Goal: Complete application form

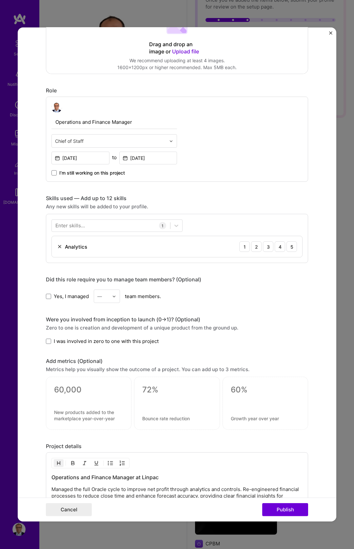
scroll to position [161, 0]
click at [174, 226] on icon at bounding box center [176, 226] width 4 height 2
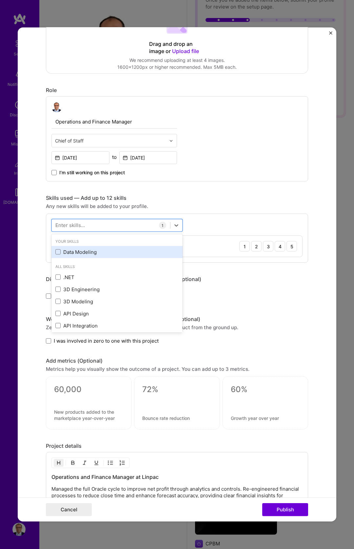
click at [92, 249] on div "Data Modeling" at bounding box center [116, 252] width 123 height 7
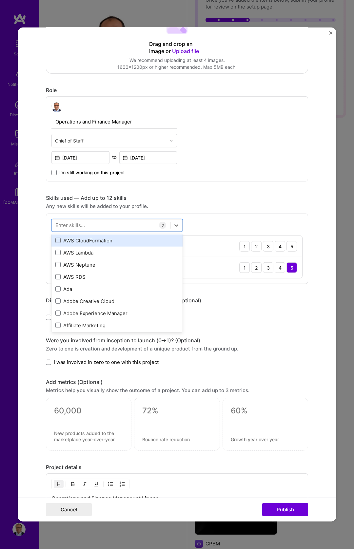
scroll to position [205, 0]
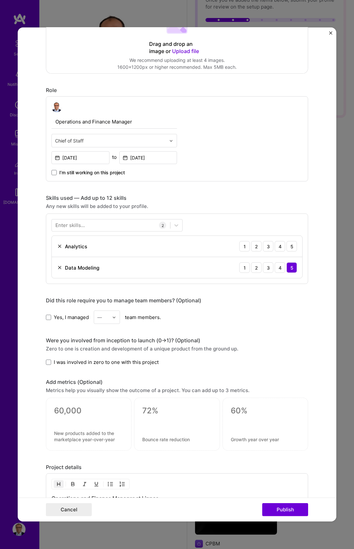
click at [234, 316] on div "Yes, I managed — team members." at bounding box center [177, 317] width 262 height 13
click at [69, 317] on span "Yes, I managed" at bounding box center [71, 317] width 35 height 7
click at [0, 0] on input "Yes, I managed" at bounding box center [0, 0] width 0 height 0
click at [129, 319] on div "Yes, I managed — team members." at bounding box center [177, 317] width 262 height 13
click at [112, 319] on img at bounding box center [114, 317] width 4 height 4
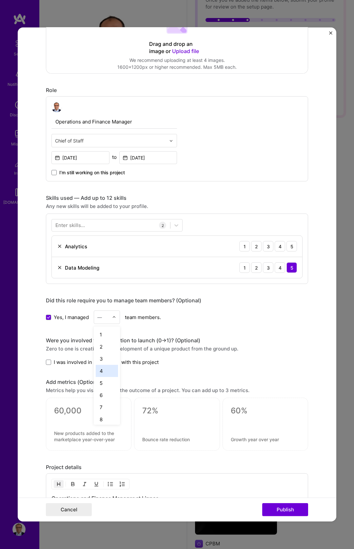
click at [103, 361] on div "3" at bounding box center [107, 359] width 22 height 12
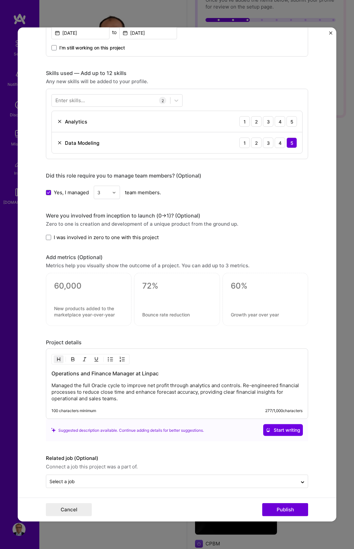
scroll to position [288, 0]
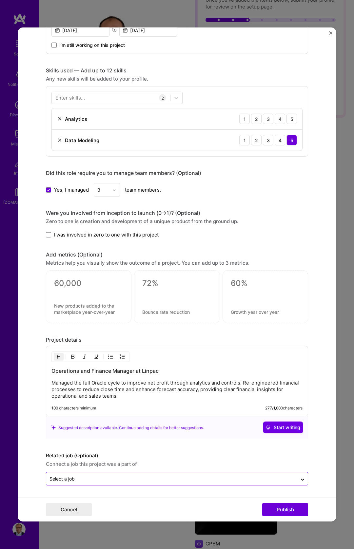
click at [90, 480] on input "text" at bounding box center [171, 479] width 245 height 7
click at [285, 512] on button "Publish" at bounding box center [285, 509] width 46 height 13
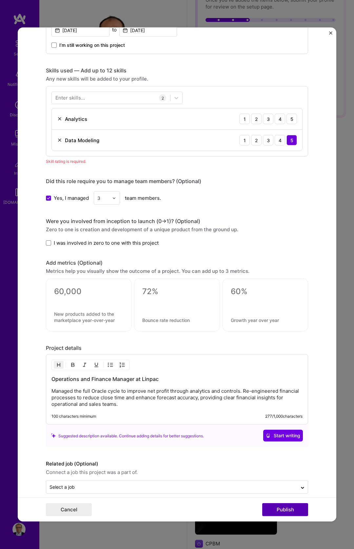
scroll to position [296, 0]
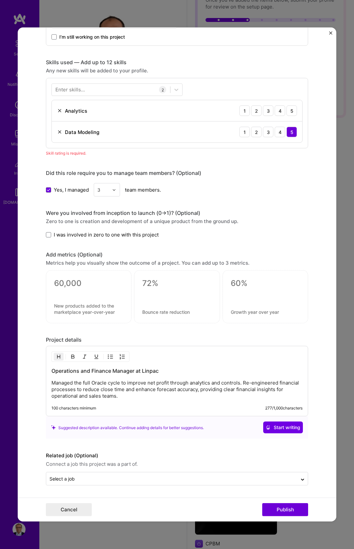
click at [289, 105] on div "Analytics 1 2 3 4 5" at bounding box center [177, 110] width 250 height 21
click at [288, 108] on div "5" at bounding box center [291, 111] width 10 height 10
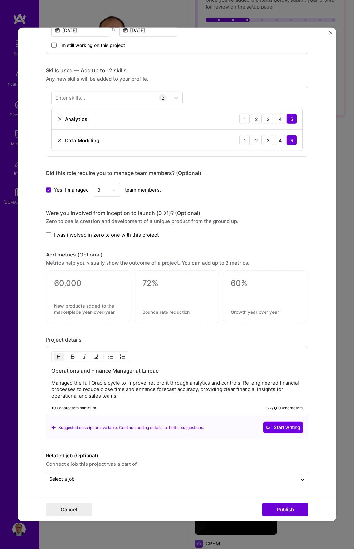
scroll to position [288, 0]
click at [292, 512] on button "Publish" at bounding box center [285, 509] width 46 height 13
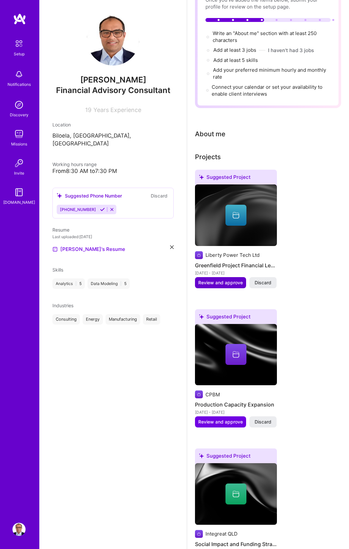
click at [225, 280] on span "Review and approve" at bounding box center [220, 283] width 45 height 7
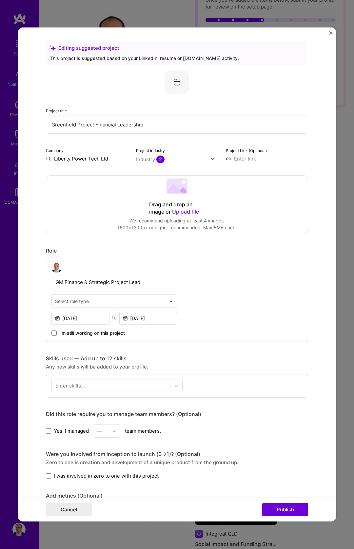
click at [106, 162] on input "Liberty Power Tech Ltd" at bounding box center [87, 158] width 82 height 7
drag, startPoint x: 112, startPoint y: 160, endPoint x: 77, endPoint y: 157, distance: 34.5
click at [77, 157] on input "Liberty Power Tech Ltd" at bounding box center [87, 158] width 82 height 7
click at [116, 158] on input "Liberty Power Tech Ltd" at bounding box center [87, 158] width 82 height 7
type input "Liberty Power Tech"
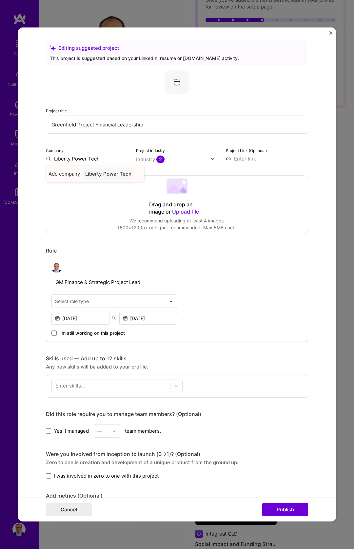
click at [111, 171] on div "Liberty Power Tech" at bounding box center [108, 173] width 51 height 11
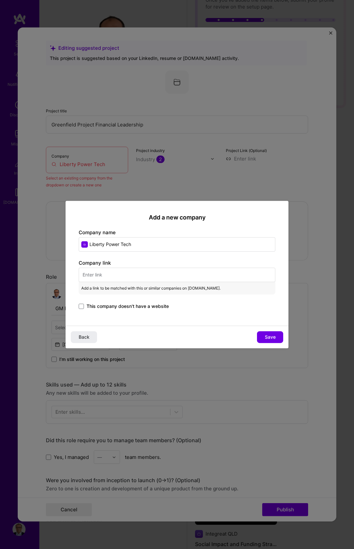
click at [127, 279] on input "text" at bounding box center [177, 275] width 197 height 14
paste input "[URL][DOMAIN_NAME]"
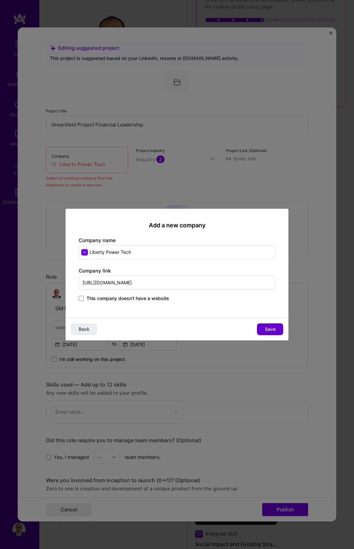
type input "[URL][DOMAIN_NAME]"
click at [261, 330] on button "Save" at bounding box center [270, 330] width 26 height 12
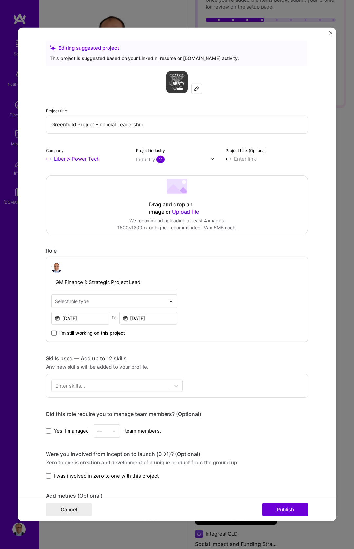
click at [145, 301] on input "text" at bounding box center [110, 301] width 111 height 7
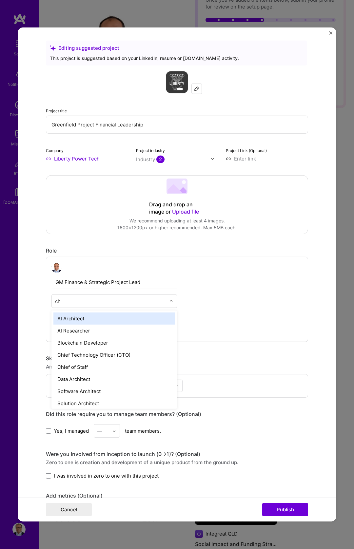
type input "chi"
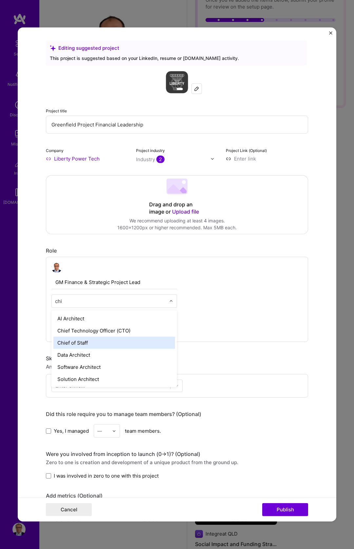
click at [119, 341] on div "Chief of Staff" at bounding box center [114, 343] width 122 height 12
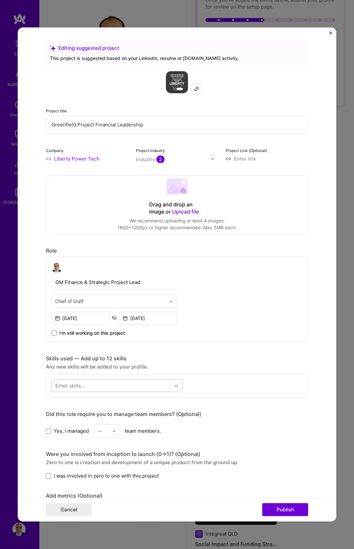
click at [178, 386] on div at bounding box center [176, 386] width 12 height 12
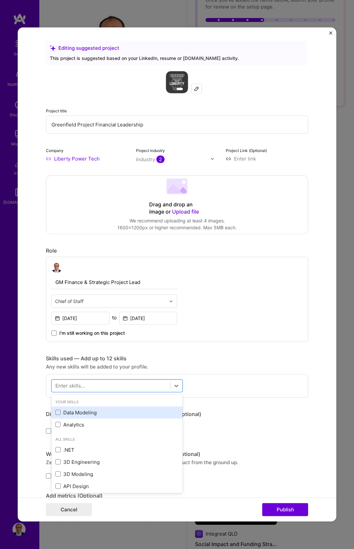
click at [124, 416] on div "Data Modeling" at bounding box center [116, 412] width 123 height 7
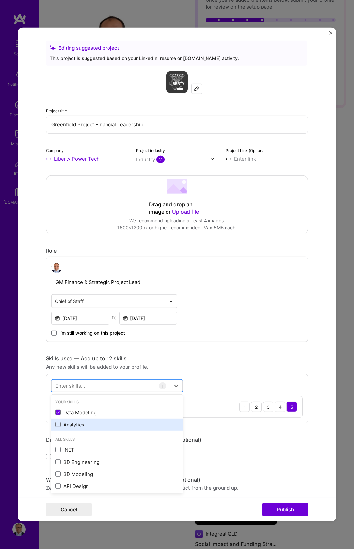
click at [119, 430] on div "Analytics" at bounding box center [116, 425] width 131 height 12
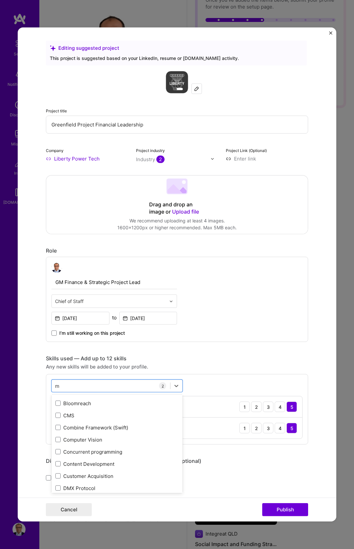
scroll to position [0, 0]
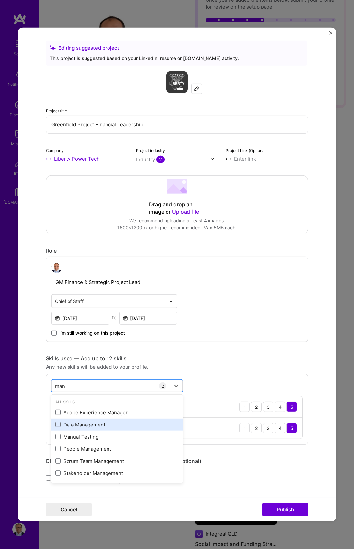
click at [96, 419] on div "Data Management" at bounding box center [116, 425] width 131 height 12
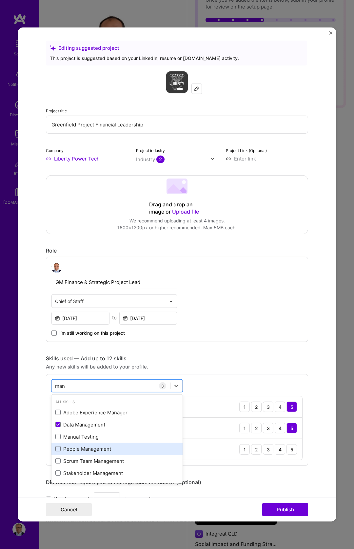
click at [103, 447] on div "People Management" at bounding box center [116, 449] width 123 height 7
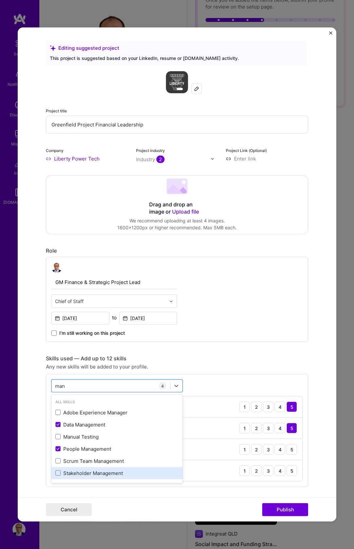
click at [120, 471] on div "Stakeholder Management" at bounding box center [116, 473] width 123 height 7
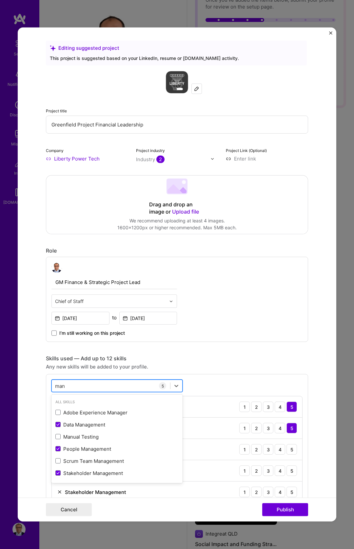
click at [120, 381] on div "man man" at bounding box center [111, 386] width 118 height 11
type input "m"
type input "i"
type input "s"
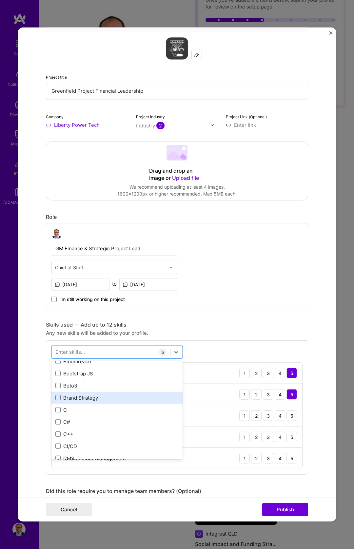
scroll to position [675, 0]
click at [116, 400] on div "Brand Strategy" at bounding box center [116, 396] width 131 height 12
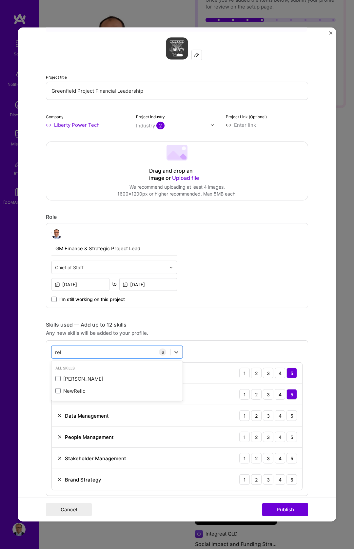
scroll to position [0, 0]
type input "r"
type input "s"
type input "m"
type input "f"
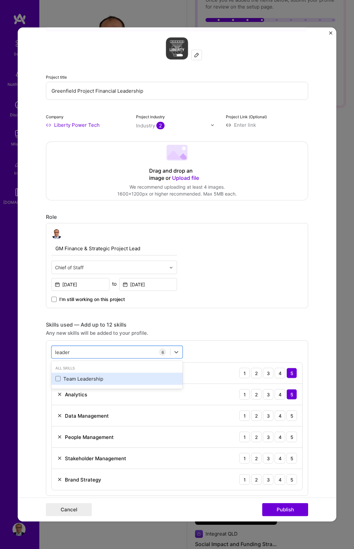
click at [77, 383] on div "Team Leadership" at bounding box center [116, 379] width 131 height 12
type input "leader"
click at [311, 350] on form "Editing suggested project This project is suggested based on your LinkedIn, res…" at bounding box center [177, 275] width 319 height 494
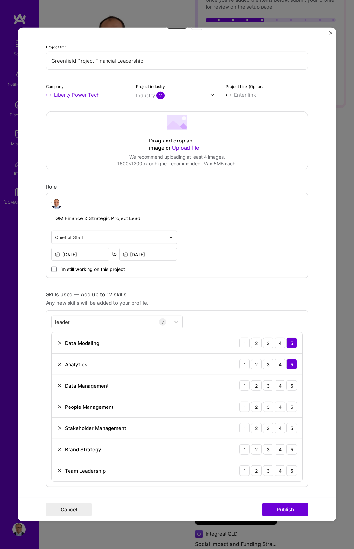
scroll to position [86, 0]
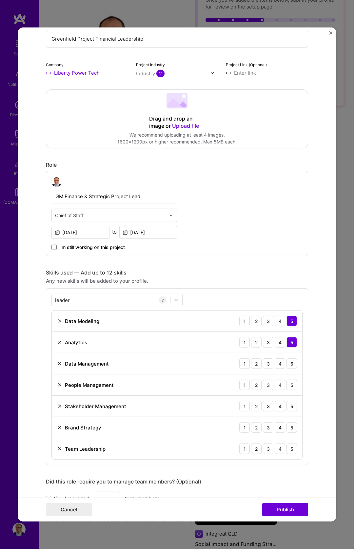
click at [291, 370] on div "Data Management 1 2 3 4 5" at bounding box center [177, 363] width 250 height 21
click at [288, 361] on div "5" at bounding box center [291, 364] width 10 height 10
click at [290, 380] on div "5" at bounding box center [291, 385] width 10 height 10
click at [288, 405] on div "5" at bounding box center [291, 406] width 10 height 10
click at [287, 431] on div "5" at bounding box center [291, 427] width 10 height 10
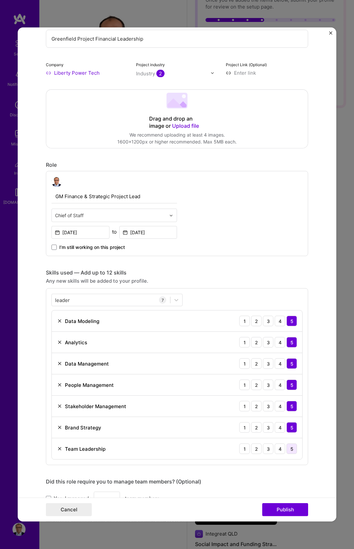
click at [287, 452] on div "5" at bounding box center [291, 449] width 10 height 10
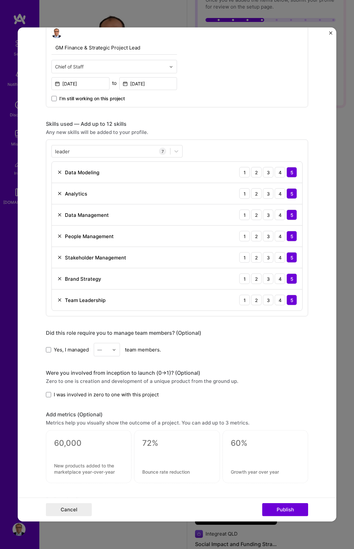
scroll to position [257, 0]
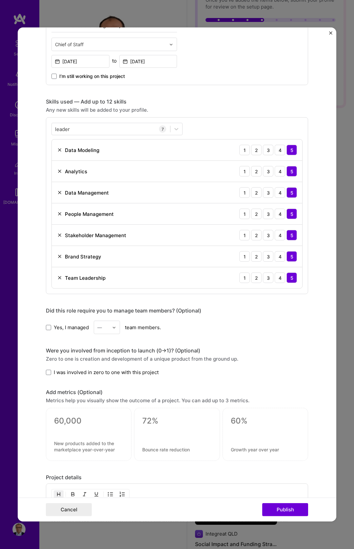
click at [71, 331] on span "Yes, I managed" at bounding box center [71, 327] width 35 height 7
click at [0, 0] on input "Yes, I managed" at bounding box center [0, 0] width 0 height 0
click at [106, 329] on input "text" at bounding box center [102, 327] width 11 height 7
click at [100, 407] on div "15" at bounding box center [107, 404] width 22 height 12
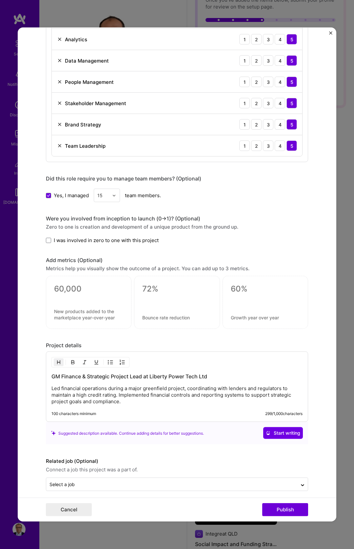
scroll to position [391, 0]
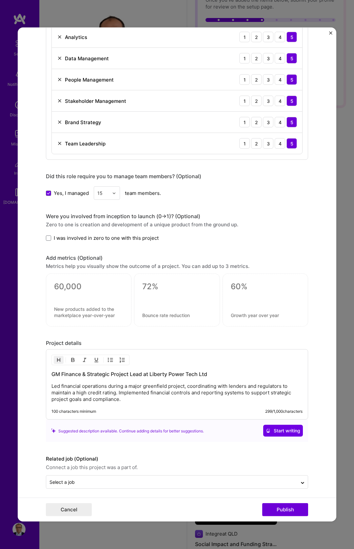
click at [76, 236] on span "I was involved in zero to one with this project" at bounding box center [106, 238] width 105 height 7
click at [0, 0] on input "I was involved in zero to one with this project" at bounding box center [0, 0] width 0 height 0
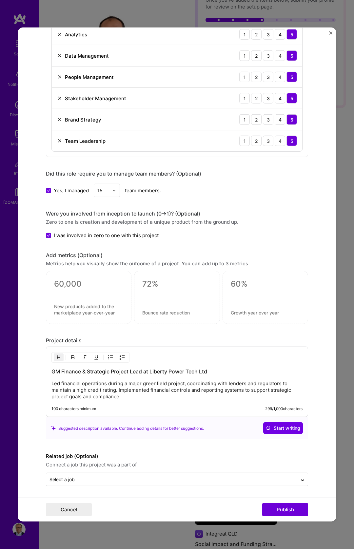
scroll to position [395, 0]
click at [280, 510] on button "Publish" at bounding box center [285, 509] width 46 height 13
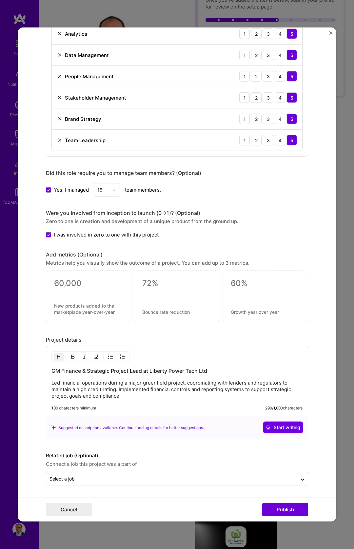
scroll to position [365, 0]
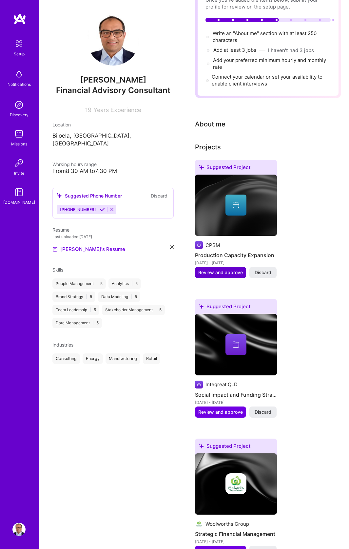
click at [228, 269] on span "Review and approve" at bounding box center [220, 272] width 45 height 7
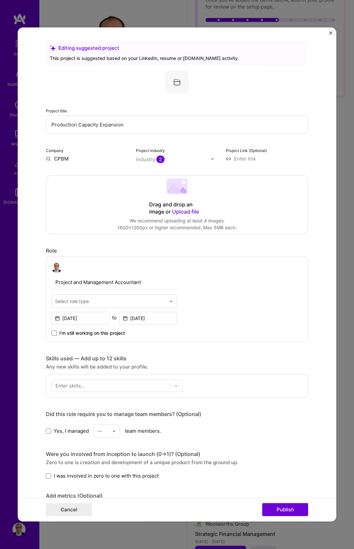
click at [58, 158] on input "CPBM" at bounding box center [87, 158] width 82 height 7
click at [69, 159] on input "CPBM" at bounding box center [87, 158] width 82 height 7
type input "Century Paper and Board [PERSON_NAME]"
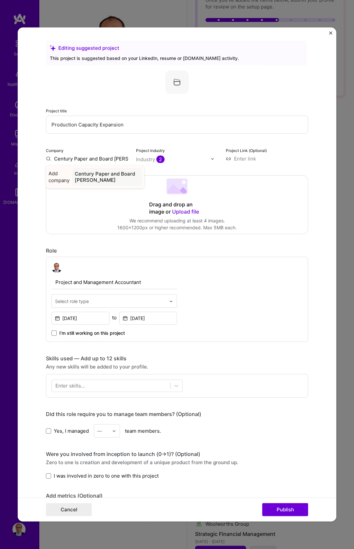
click at [100, 174] on div "Century Paper and Board [PERSON_NAME]" at bounding box center [106, 177] width 69 height 18
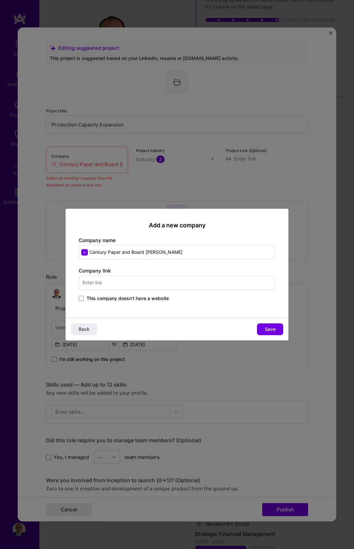
click at [126, 286] on input "text" at bounding box center [177, 283] width 197 height 14
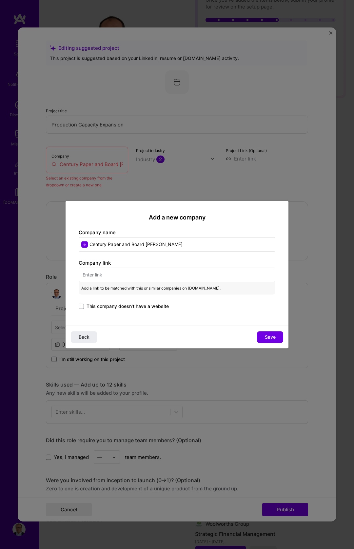
paste input "[URL][DOMAIN_NAME]"
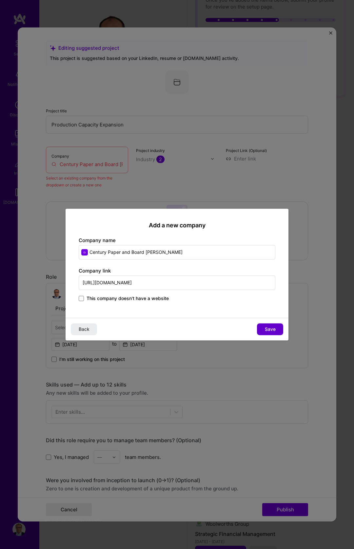
type input "[URL][DOMAIN_NAME]"
click at [272, 326] on span "Save" at bounding box center [270, 329] width 11 height 7
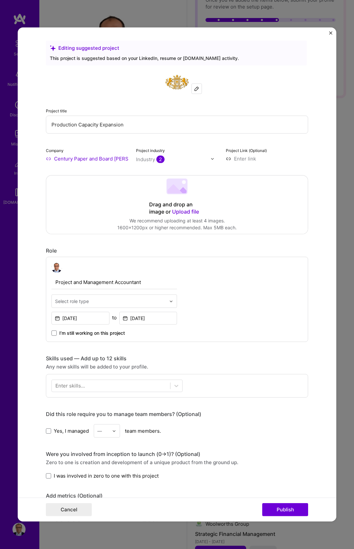
click at [119, 303] on input "text" at bounding box center [110, 301] width 111 height 7
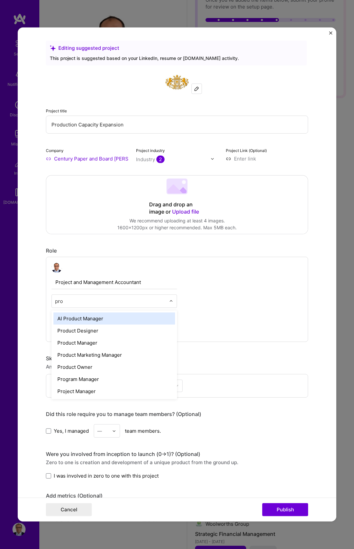
type input "proj"
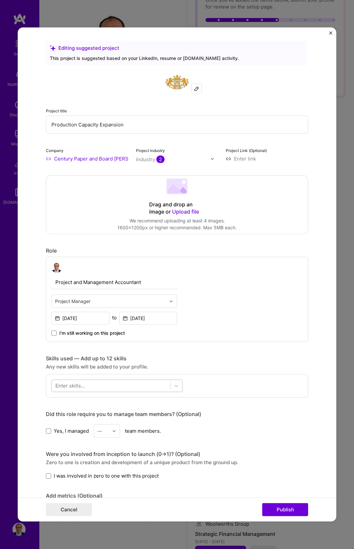
click at [139, 384] on div at bounding box center [111, 386] width 118 height 11
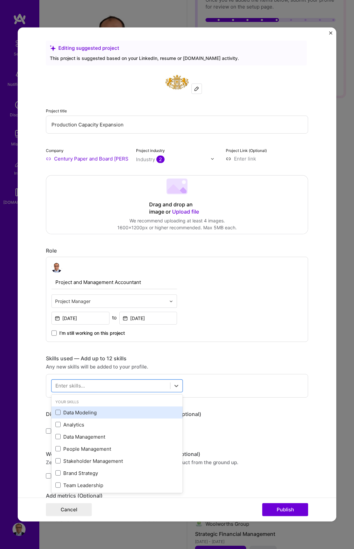
click at [93, 411] on div "Data Modeling" at bounding box center [116, 412] width 123 height 7
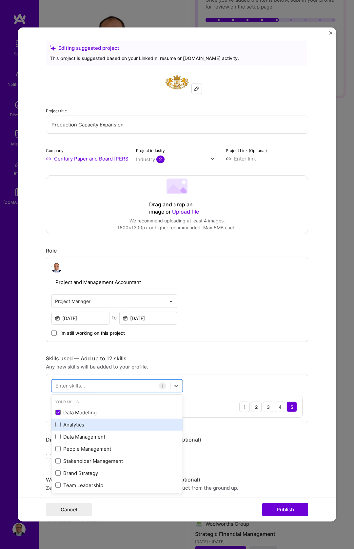
click at [87, 427] on div "Analytics" at bounding box center [116, 425] width 123 height 7
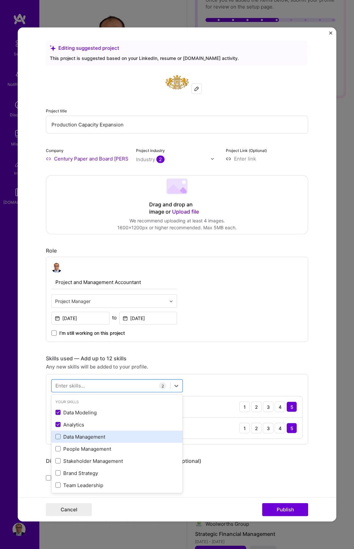
click at [86, 434] on div "Data Management" at bounding box center [116, 437] width 123 height 7
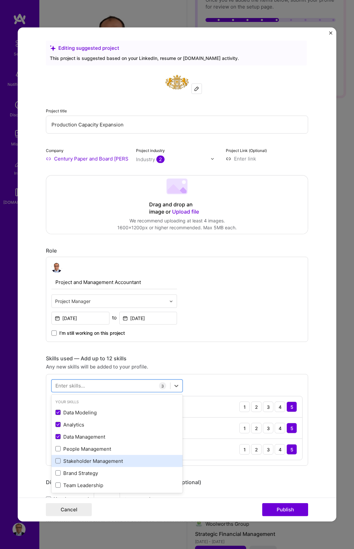
click at [92, 458] on div "Stakeholder Management" at bounding box center [116, 461] width 123 height 7
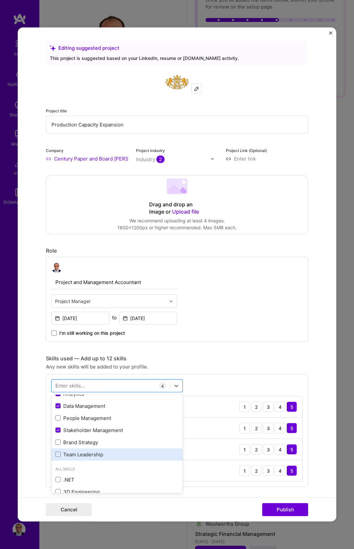
scroll to position [32, 0]
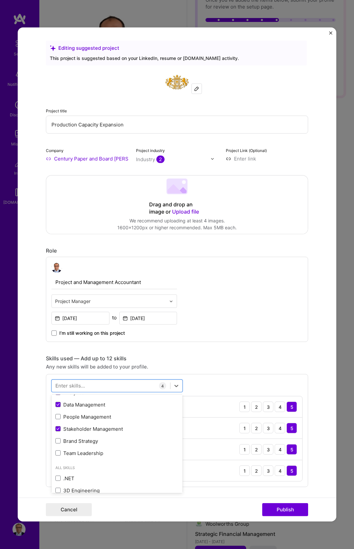
click at [185, 356] on div "Skills used — Add up to 12 skills" at bounding box center [177, 358] width 262 height 7
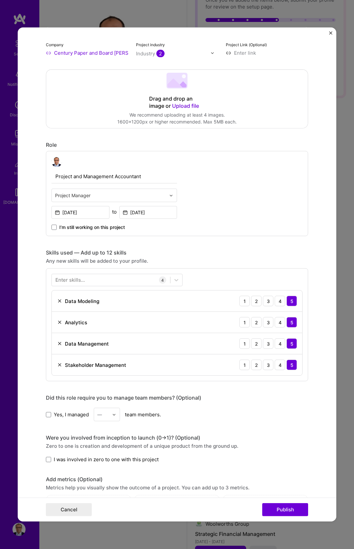
scroll to position [107, 0]
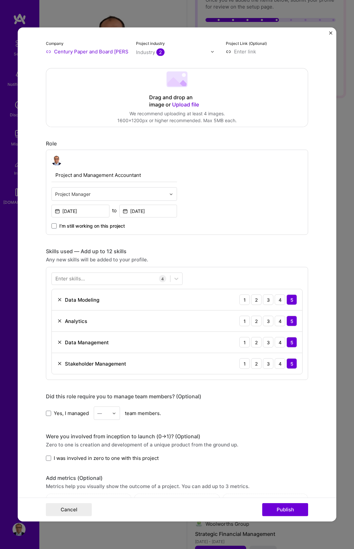
click at [74, 416] on span "Yes, I managed" at bounding box center [71, 413] width 35 height 7
click at [0, 0] on input "Yes, I managed" at bounding box center [0, 0] width 0 height 0
click at [117, 413] on div at bounding box center [116, 413] width 8 height 13
click at [107, 444] on div "2" at bounding box center [107, 443] width 22 height 12
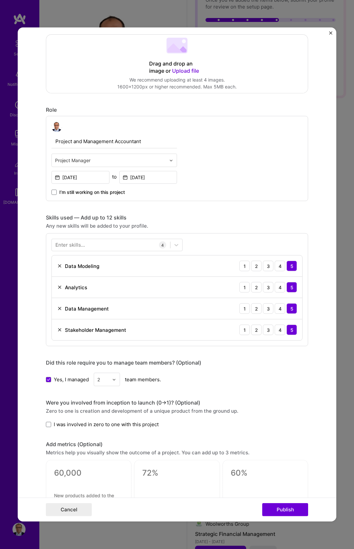
scroll to position [146, 0]
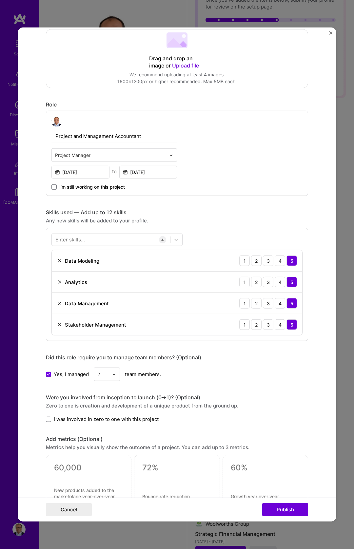
click at [121, 419] on span "I was involved in zero to one with this project" at bounding box center [106, 419] width 105 height 7
click at [0, 0] on input "I was involved in zero to one with this project" at bounding box center [0, 0] width 0 height 0
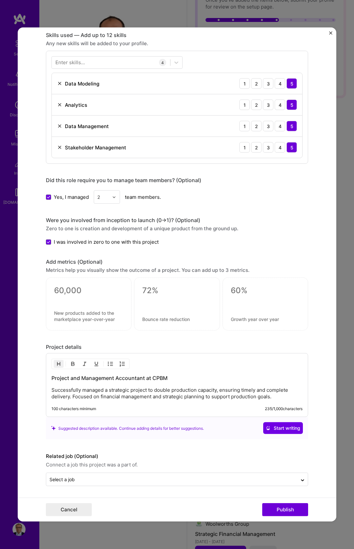
scroll to position [324, 0]
click at [287, 511] on button "Publish" at bounding box center [285, 509] width 46 height 13
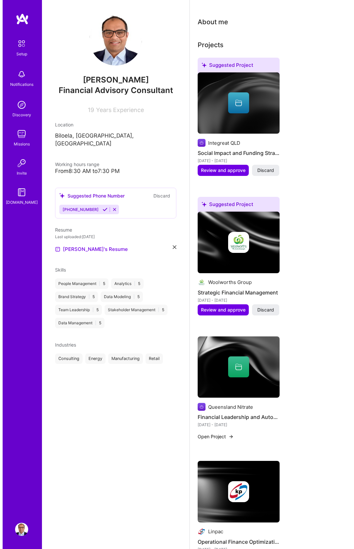
scroll to position [178, 0]
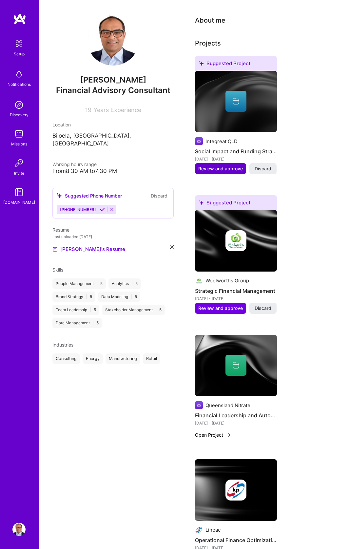
click at [219, 166] on span "Review and approve" at bounding box center [220, 169] width 45 height 7
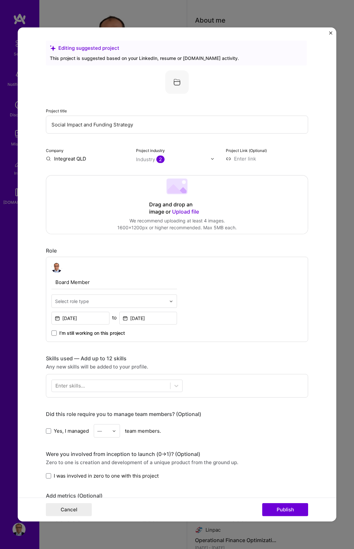
click at [72, 160] on input "Integreat QLD" at bounding box center [87, 158] width 82 height 7
click at [96, 160] on input "Integreat QLD" at bounding box center [87, 158] width 82 height 7
type input "Integreat QLD"
click at [100, 171] on div "Integreat QLD" at bounding box center [102, 173] width 39 height 11
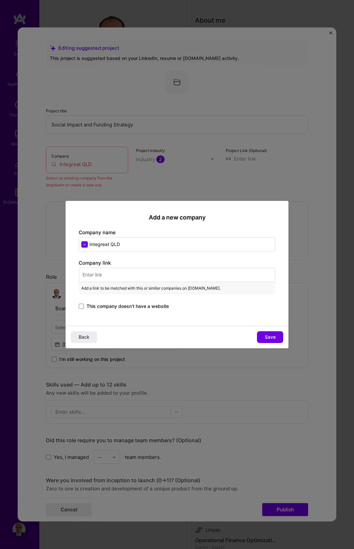
click at [157, 277] on input "text" at bounding box center [177, 275] width 197 height 14
paste input "[URL][DOMAIN_NAME]"
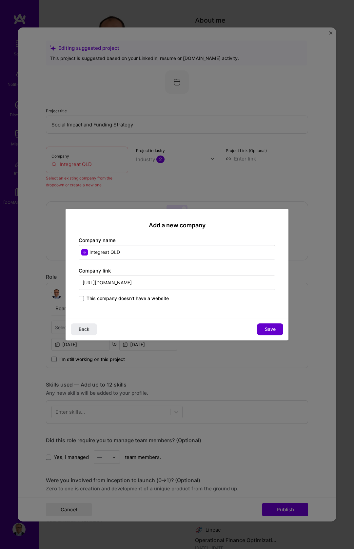
type input "[URL][DOMAIN_NAME]"
click at [270, 327] on span "Save" at bounding box center [270, 329] width 11 height 7
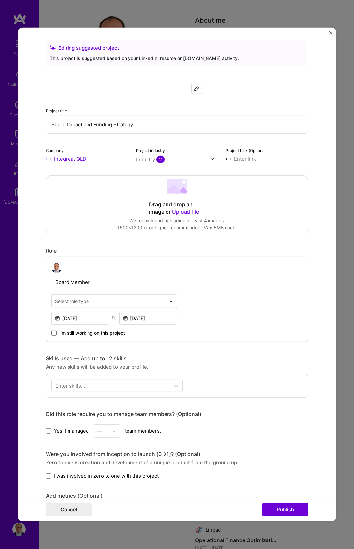
click at [107, 303] on input "text" at bounding box center [110, 301] width 111 height 7
type input "B"
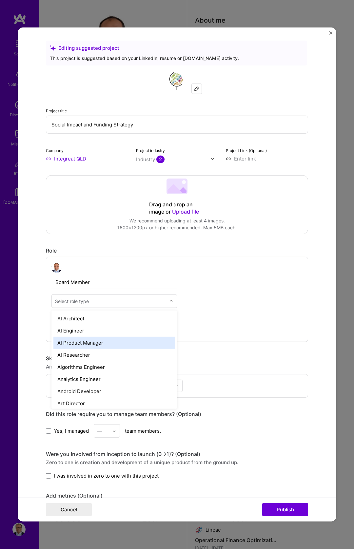
click at [226, 294] on div "Board Member option AI Product Manager focused, 3 of 70. 70 results available. …" at bounding box center [177, 299] width 262 height 85
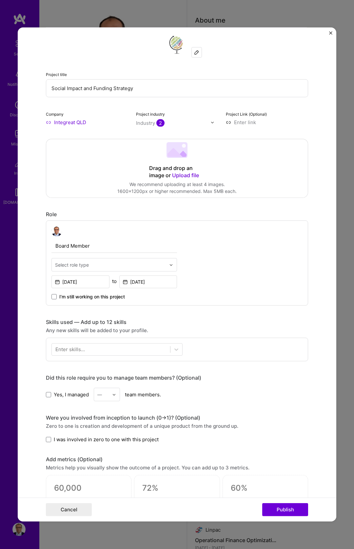
scroll to position [38, 0]
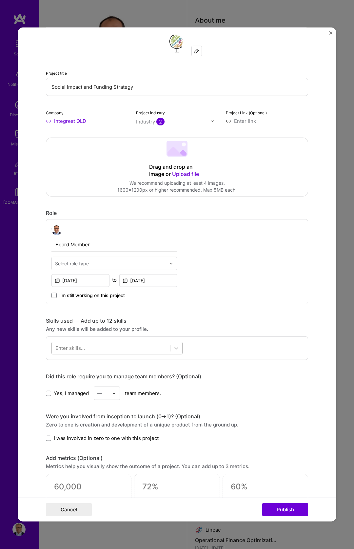
click at [114, 349] on div at bounding box center [111, 348] width 118 height 11
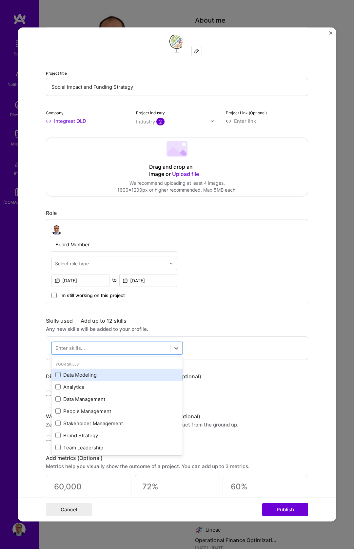
click at [95, 375] on div "Data Modeling" at bounding box center [116, 375] width 123 height 7
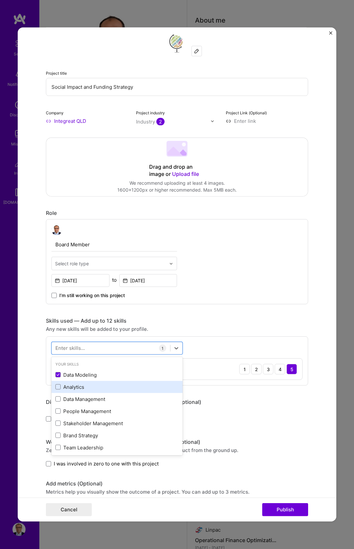
click at [92, 384] on div "Analytics" at bounding box center [116, 387] width 123 height 7
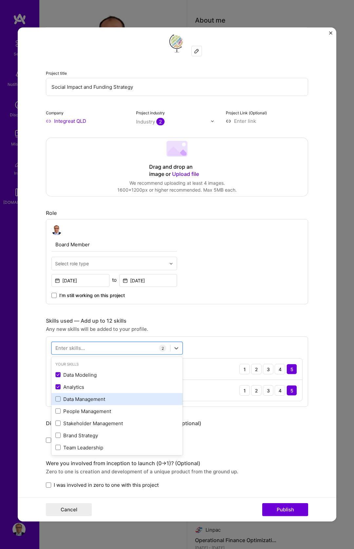
click at [105, 401] on div "Data Management" at bounding box center [116, 399] width 123 height 7
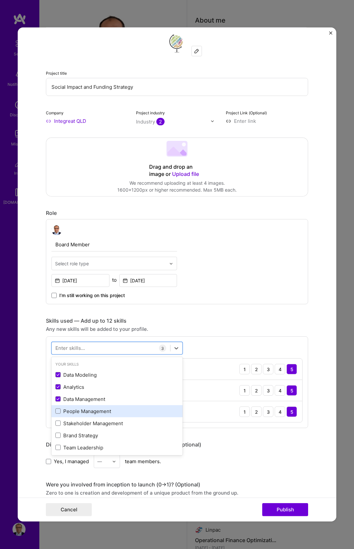
click at [92, 412] on div "People Management" at bounding box center [116, 411] width 123 height 7
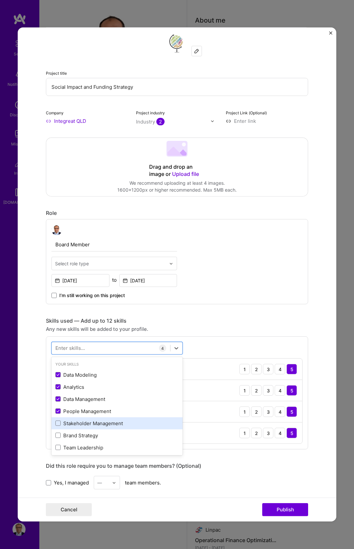
click at [91, 425] on div "Stakeholder Management" at bounding box center [116, 423] width 123 height 7
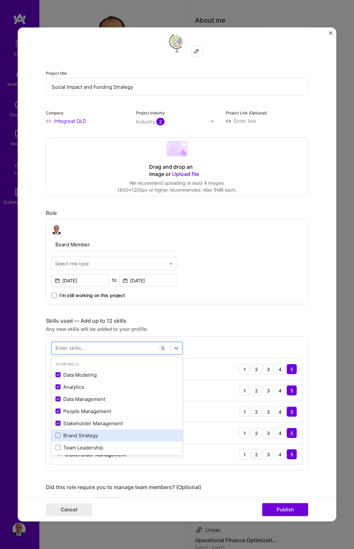
click at [88, 436] on div "Brand Strategy" at bounding box center [116, 435] width 123 height 7
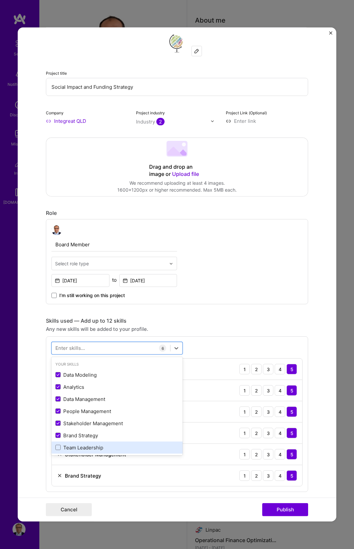
click at [91, 448] on div "Team Leadership" at bounding box center [116, 447] width 123 height 7
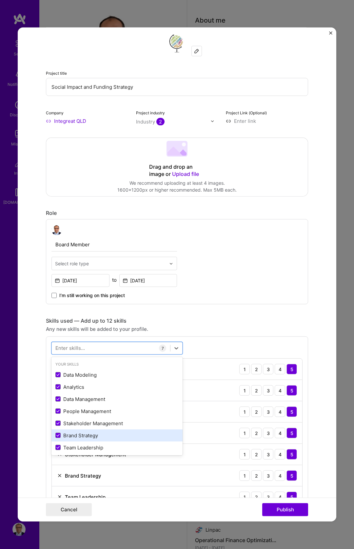
scroll to position [56, 0]
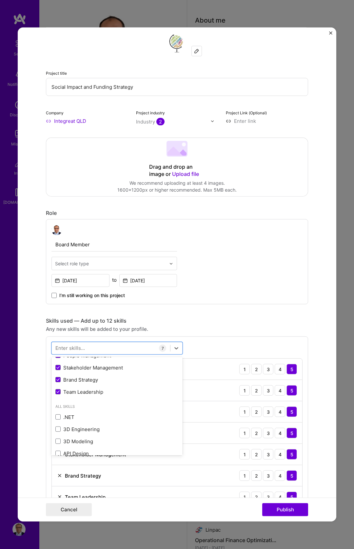
click at [319, 477] on form "Editing suggested project This project is suggested based on your LinkedIn, res…" at bounding box center [177, 275] width 319 height 494
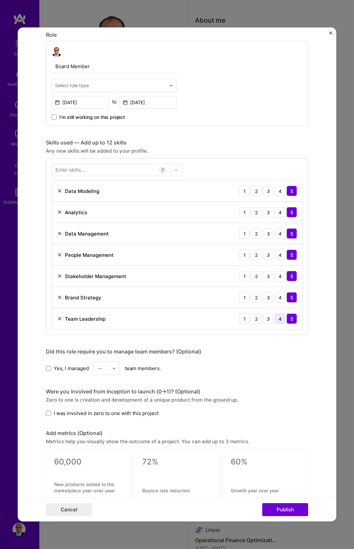
scroll to position [216, 0]
click at [67, 367] on span "Yes, I managed" at bounding box center [71, 368] width 35 height 7
click at [0, 0] on input "Yes, I managed" at bounding box center [0, 0] width 0 height 0
click at [108, 367] on div "—" at bounding box center [103, 368] width 18 height 13
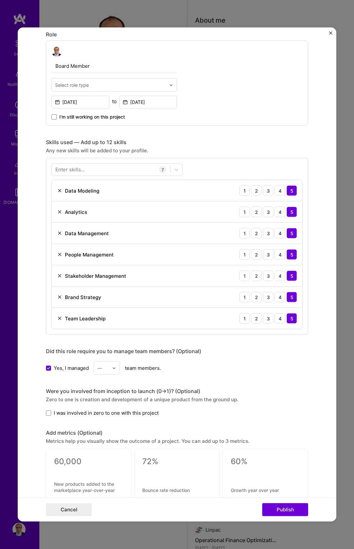
click at [62, 366] on span "Yes, I managed" at bounding box center [71, 368] width 35 height 7
click at [0, 0] on input "Yes, I managed" at bounding box center [0, 0] width 0 height 0
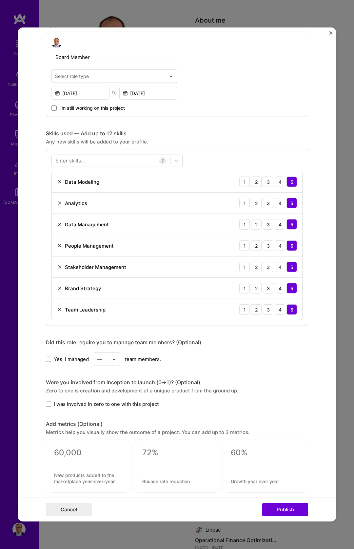
click at [130, 400] on div "Were you involved from inception to launch (0 -> 1)? (Optional) Zero to one is …" at bounding box center [177, 393] width 262 height 29
click at [132, 405] on span "I was involved in zero to one with this project" at bounding box center [106, 404] width 105 height 7
click at [0, 0] on input "I was involved in zero to one with this project" at bounding box center [0, 0] width 0 height 0
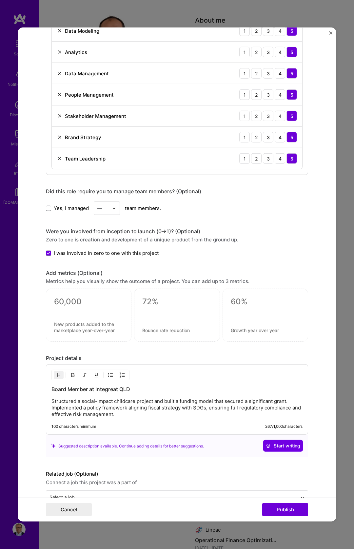
scroll to position [395, 0]
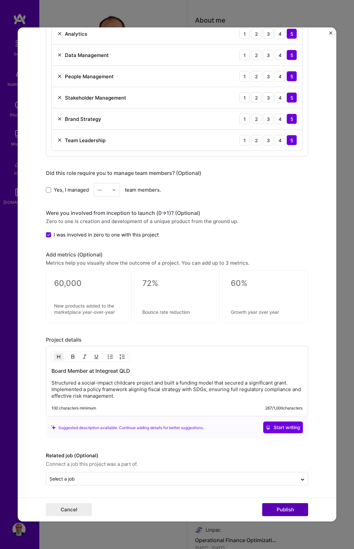
click at [293, 504] on button "Publish" at bounding box center [285, 509] width 46 height 13
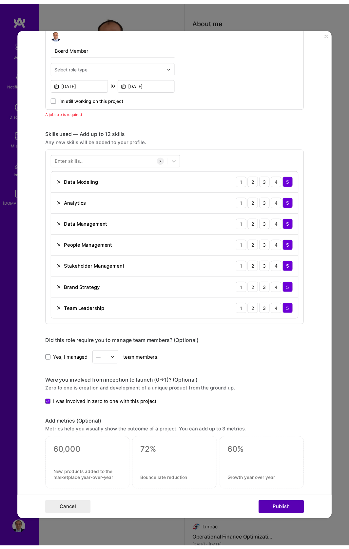
scroll to position [220, 0]
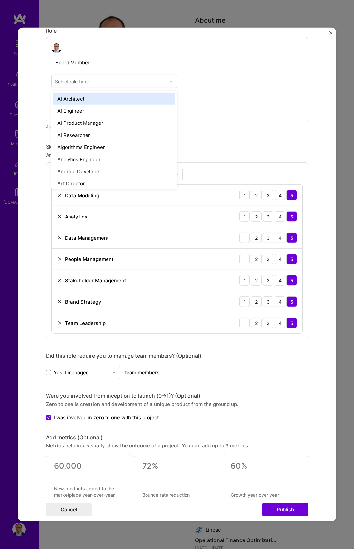
click at [110, 81] on input "text" at bounding box center [110, 81] width 111 height 7
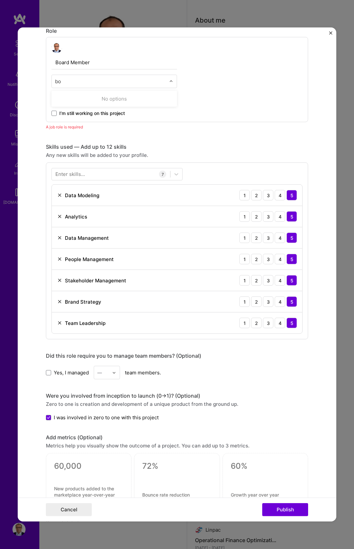
type input "b"
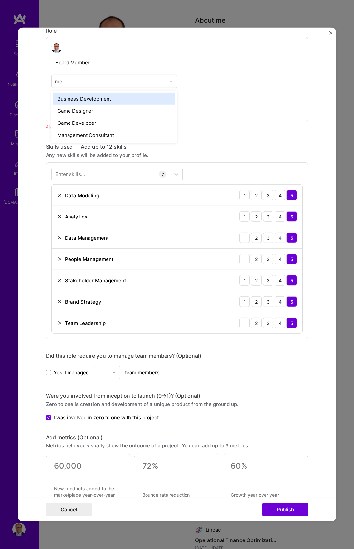
type input "m"
type input "chief"
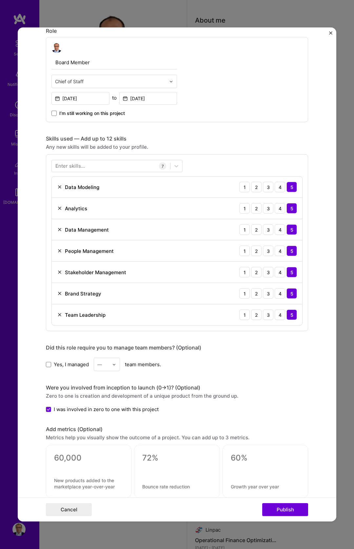
click at [296, 501] on div "Cancel Publish" at bounding box center [177, 510] width 319 height 24
click at [296, 505] on button "Publish" at bounding box center [285, 509] width 46 height 13
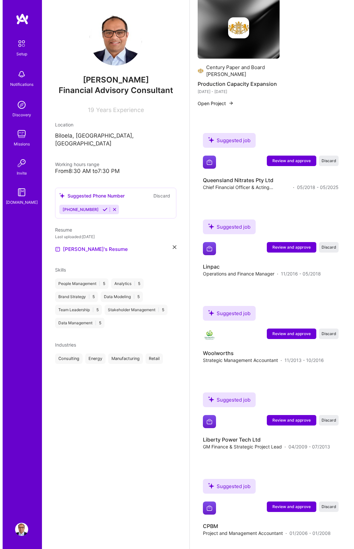
scroll to position [874, 0]
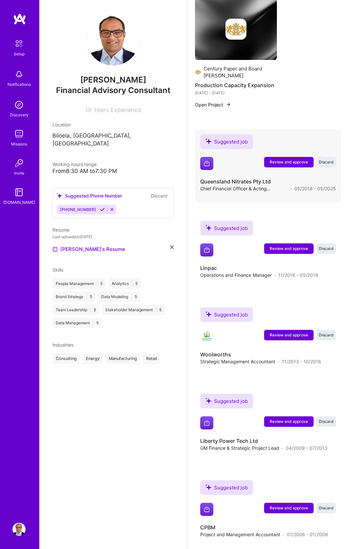
click at [296, 159] on span "Review and approve" at bounding box center [289, 162] width 38 height 6
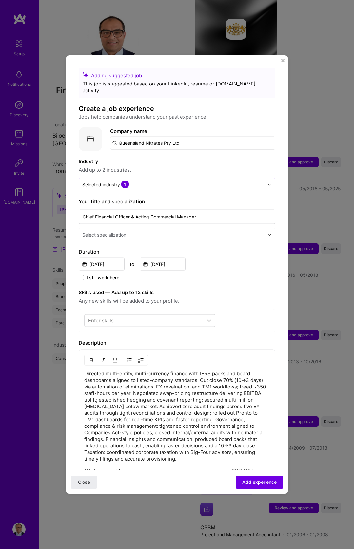
click at [146, 181] on input "text" at bounding box center [173, 184] width 182 height 7
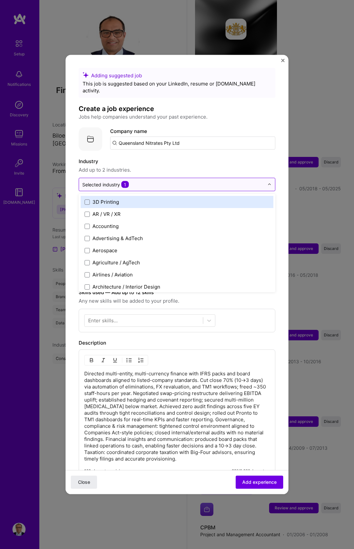
click at [146, 181] on input "text" at bounding box center [173, 184] width 182 height 7
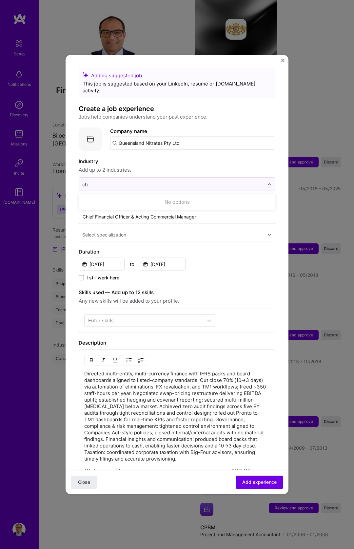
type input "c"
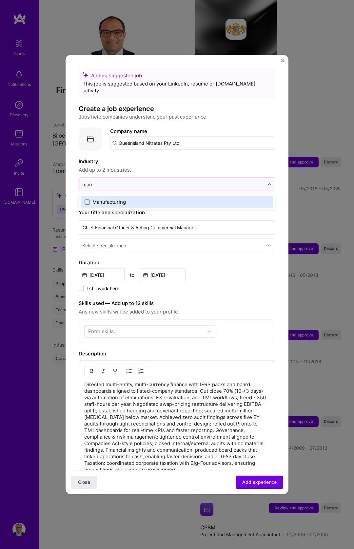
type input "man"
click at [105, 199] on div "Manufacturing" at bounding box center [108, 202] width 33 height 7
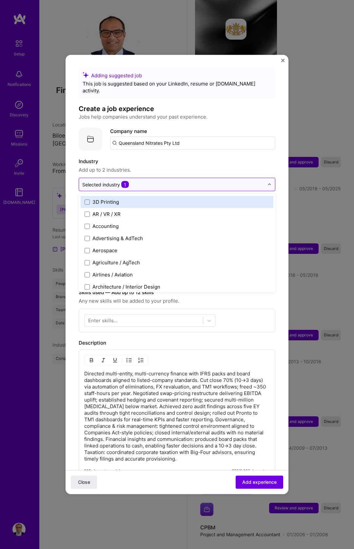
click at [158, 181] on input "text" at bounding box center [173, 184] width 182 height 7
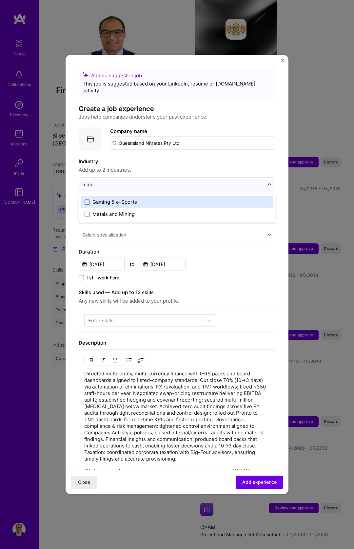
type input "minin"
click at [128, 196] on div "Metals and Mining" at bounding box center [177, 202] width 193 height 12
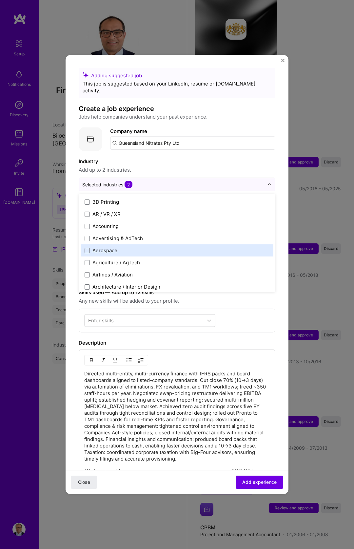
click at [281, 230] on form "Adding suggested job This job is suggested based on your LinkedIn, resume or [D…" at bounding box center [177, 344] width 223 height 553
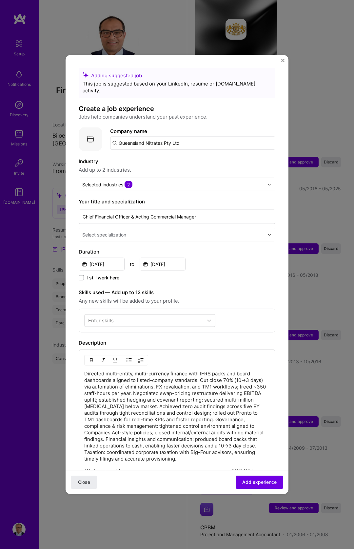
click at [165, 231] on input "text" at bounding box center [173, 234] width 183 height 7
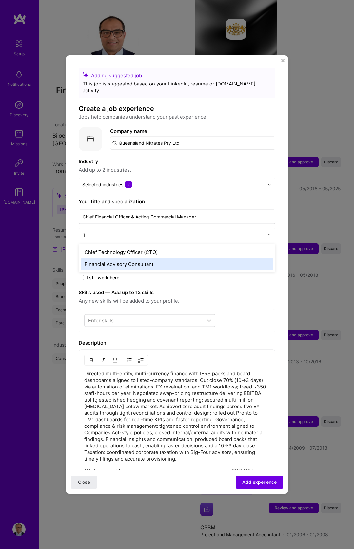
type input "f"
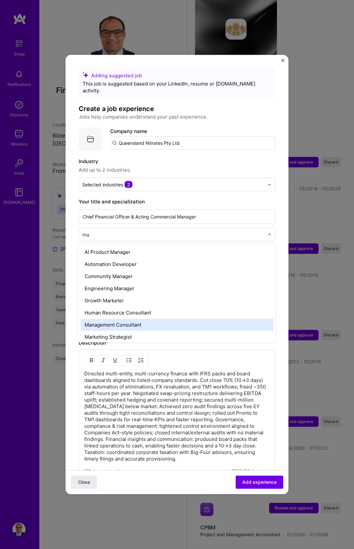
type input "m"
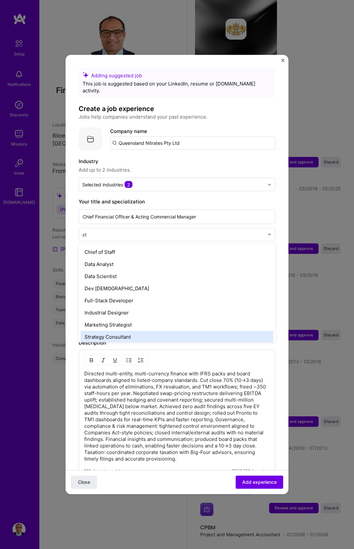
type input "s"
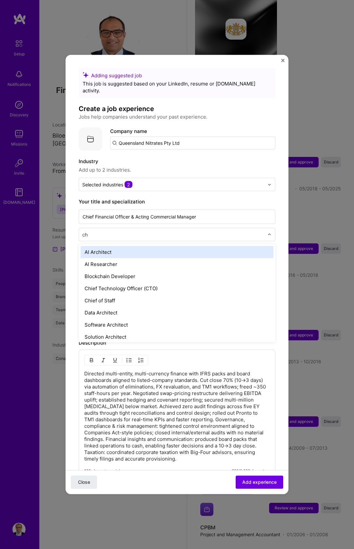
type input "chi"
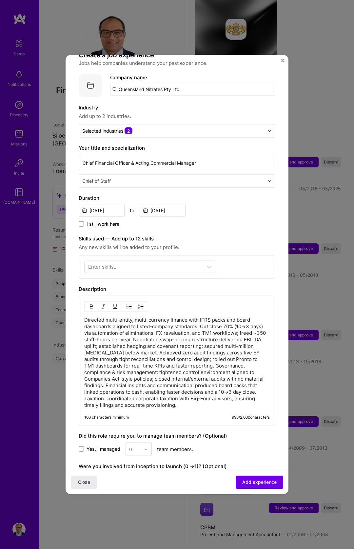
scroll to position [55, 0]
click at [191, 261] on div at bounding box center [144, 266] width 118 height 11
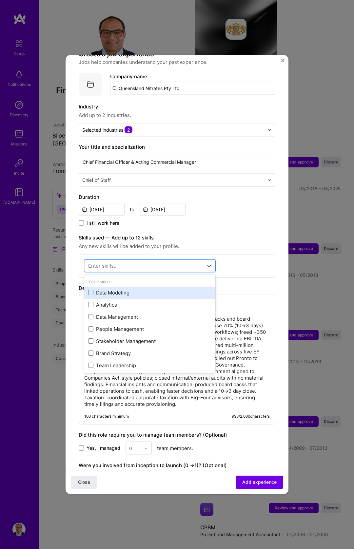
click at [115, 289] on div "Data Modeling" at bounding box center [149, 292] width 123 height 7
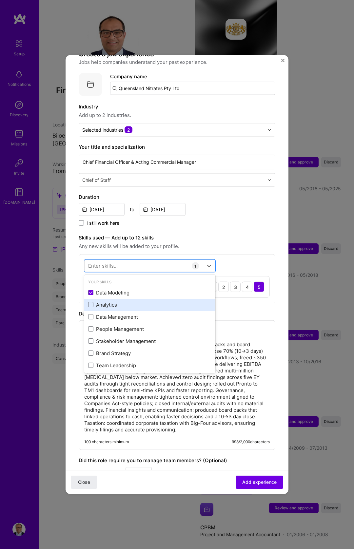
click at [115, 301] on div "Analytics" at bounding box center [149, 304] width 123 height 7
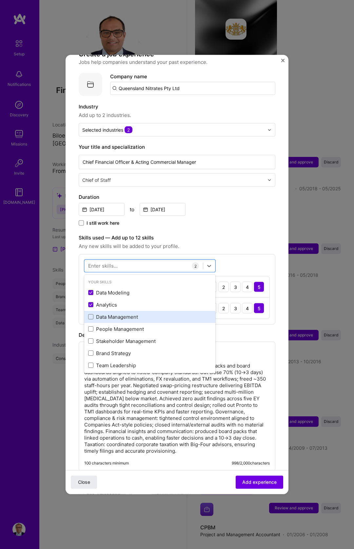
click at [118, 313] on div "Data Management" at bounding box center [149, 316] width 123 height 7
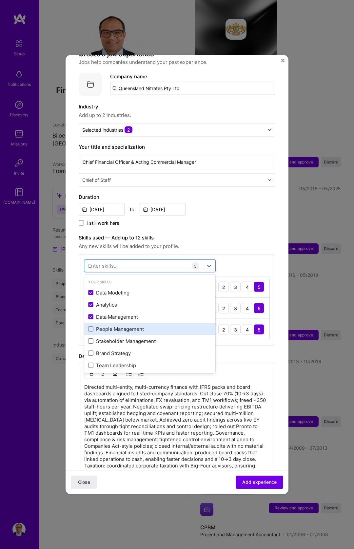
click at [122, 325] on div "People Management" at bounding box center [149, 328] width 123 height 7
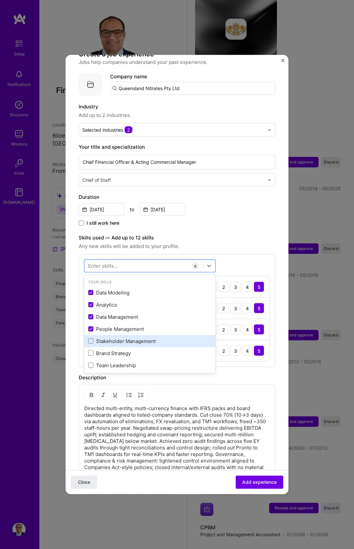
click at [126, 338] on div "Stakeholder Management" at bounding box center [149, 341] width 123 height 7
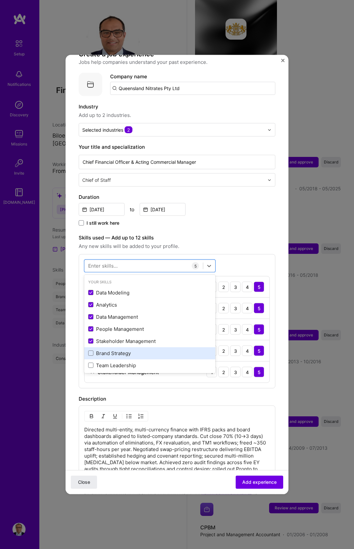
click at [126, 350] on div "Brand Strategy" at bounding box center [149, 353] width 123 height 7
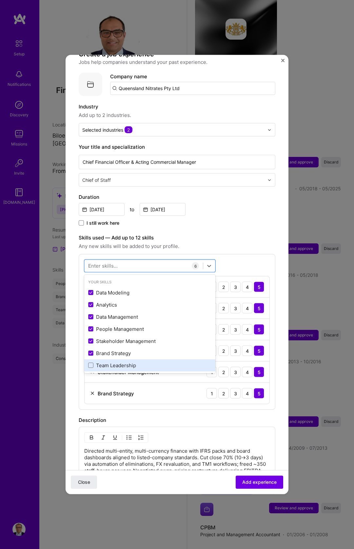
click at [126, 362] on div "Team Leadership" at bounding box center [149, 365] width 123 height 7
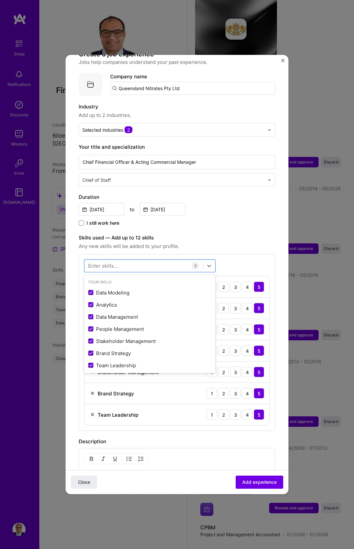
scroll to position [49, 0]
click at [239, 245] on div "Skills used — Add up to 12 skills Any new skills will be added to your profile.…" at bounding box center [177, 332] width 197 height 197
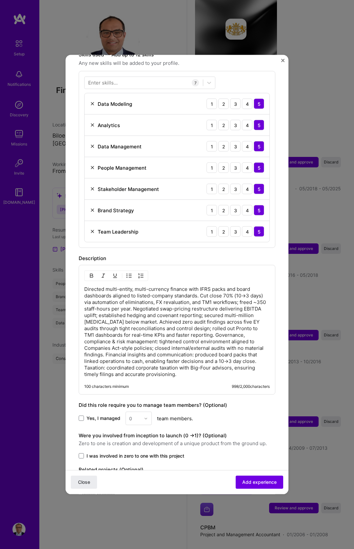
scroll to position [239, 0]
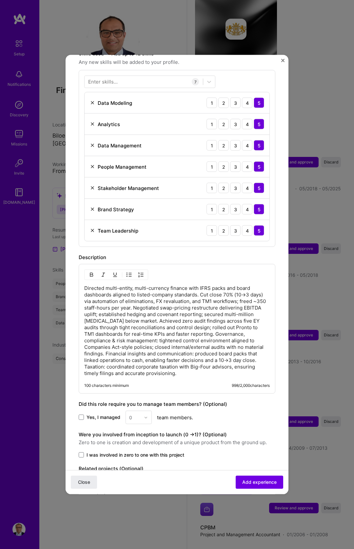
click at [114, 290] on p "Directed multi-entity, multi-currency finance with IFRS packs and board dashboa…" at bounding box center [177, 331] width 186 height 92
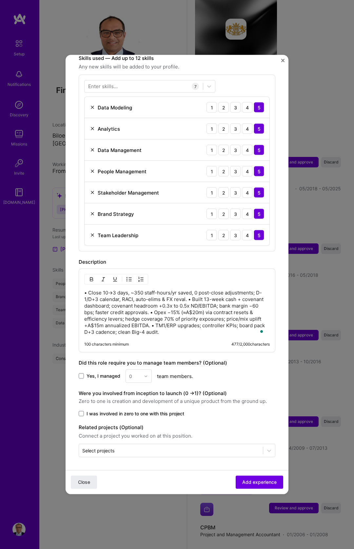
scroll to position [227, 0]
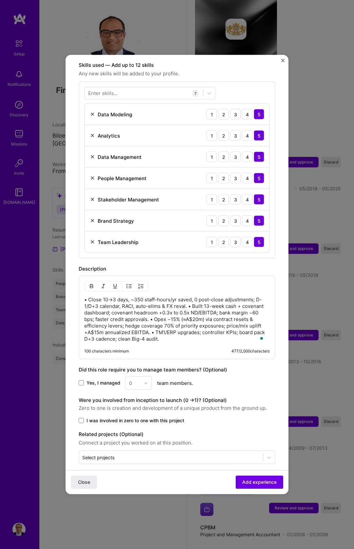
click at [113, 297] on p "• Close 10→3 days, ~350 staff-hours/yr saved, 0 post-close adjustments; D-1/D+3…" at bounding box center [177, 320] width 186 height 46
click at [132, 283] on button "button" at bounding box center [129, 287] width 10 height 8
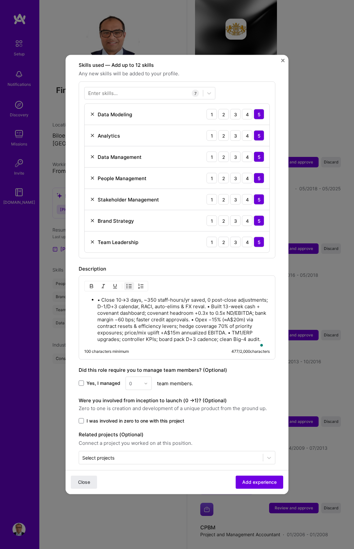
click at [103, 297] on p "• Close 10→3 days, ~350 staff-hours/yr saved, 0 post-close adjustments; D-1/D+3…" at bounding box center [183, 320] width 172 height 46
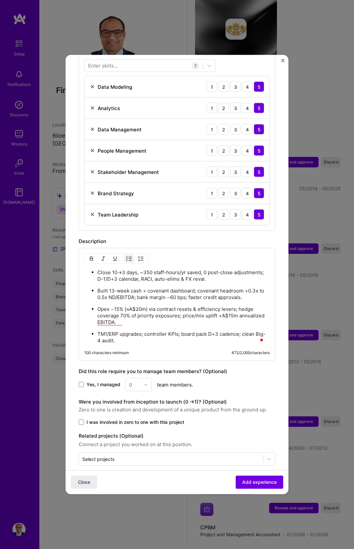
scroll to position [257, 0]
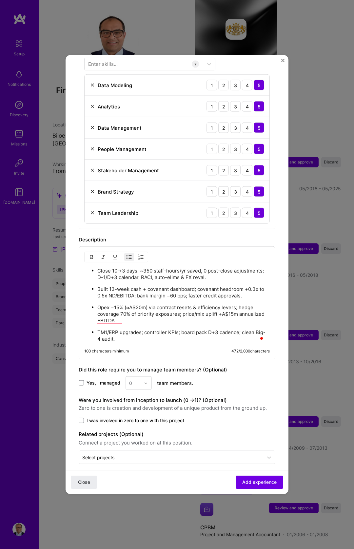
click at [104, 377] on div "Yes, I managed 0 team members." at bounding box center [177, 383] width 197 height 13
click at [108, 377] on div "Yes, I managed 0 team members." at bounding box center [177, 383] width 197 height 13
click at [104, 380] on span "Yes, I managed" at bounding box center [104, 383] width 34 height 7
click at [0, 0] on input "Yes, I managed" at bounding box center [0, 0] width 0 height 0
click at [138, 380] on input "text" at bounding box center [134, 383] width 11 height 7
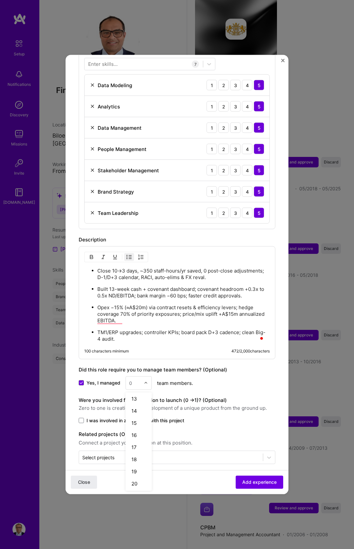
scroll to position [173, 0]
click at [141, 395] on div "15" at bounding box center [139, 398] width 22 height 12
click at [264, 483] on span "Add experience" at bounding box center [259, 482] width 34 height 7
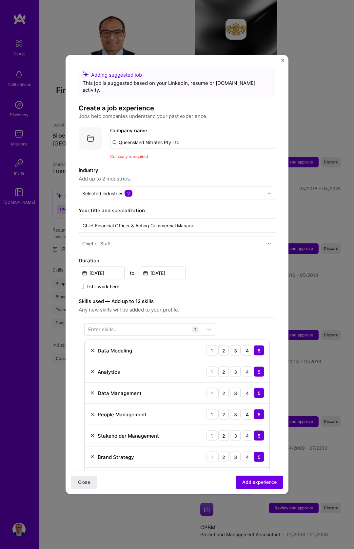
scroll to position [0, 0]
click at [199, 141] on input "Queensland Nitrates Pty Ltd" at bounding box center [192, 143] width 165 height 13
click at [200, 139] on input "Queensland Nitrates Pty Ltd" at bounding box center [192, 143] width 165 height 13
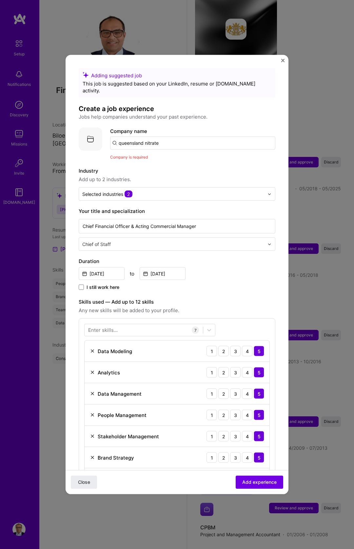
drag, startPoint x: 182, startPoint y: 134, endPoint x: -11, endPoint y: 114, distance: 193.4
type input "Queensland Nitrate"
click at [163, 158] on div "Queensland Nitrate" at bounding box center [173, 161] width 52 height 11
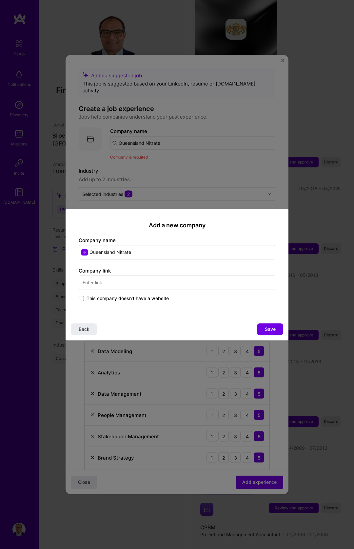
click at [152, 256] on input "Queensland Nitrate" at bounding box center [177, 252] width 197 height 14
click at [144, 279] on input "text" at bounding box center [177, 283] width 197 height 14
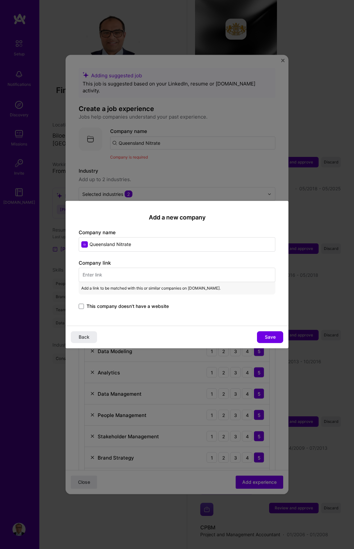
click at [169, 309] on div "This company doesn't have a website" at bounding box center [177, 307] width 197 height 8
click at [160, 307] on span "This company doesn't have a website" at bounding box center [128, 306] width 82 height 7
click at [0, 0] on input "This company doesn't have a website" at bounding box center [0, 0] width 0 height 0
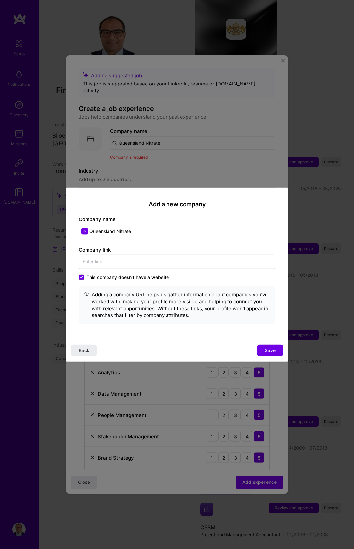
click at [170, 232] on input "Queensland Nitrate" at bounding box center [177, 231] width 197 height 14
type input "Queensland Nitrate Pty Ltd"
click at [267, 349] on span "Save" at bounding box center [270, 350] width 11 height 7
type input "Queensland Nitrate Pty Ltd"
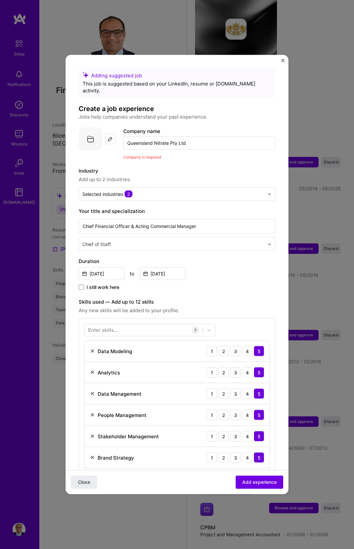
click at [188, 167] on label "Industry" at bounding box center [177, 171] width 197 height 8
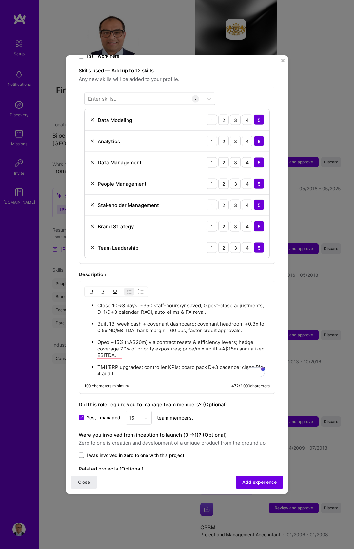
scroll to position [266, 0]
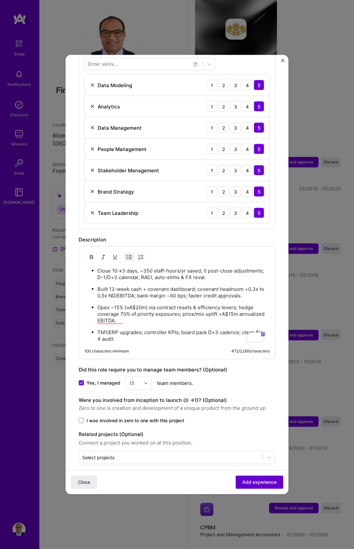
click at [266, 486] on button "Add experience" at bounding box center [260, 482] width 48 height 13
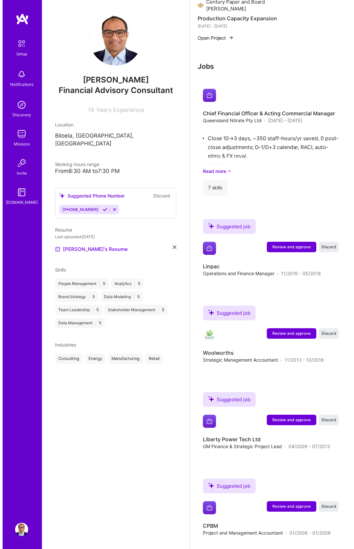
scroll to position [941, 0]
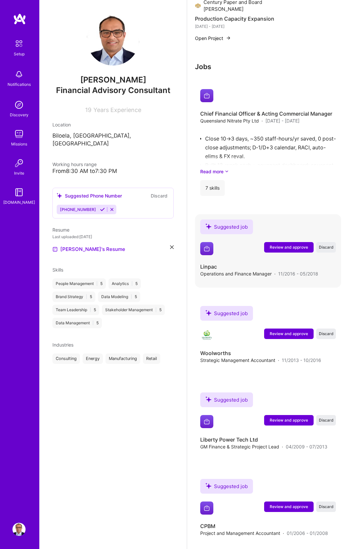
click at [291, 245] on span "Review and approve" at bounding box center [289, 248] width 38 height 6
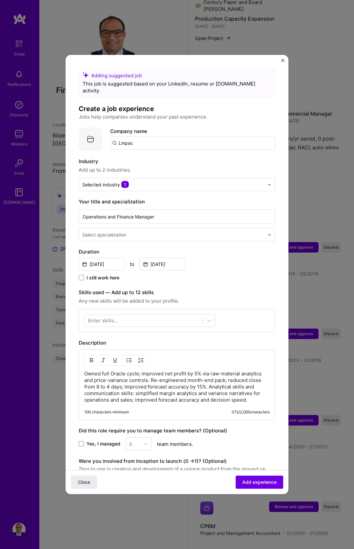
click at [147, 137] on input "Linpac" at bounding box center [192, 143] width 165 height 13
type input "Linpac"
click at [156, 156] on div "Linpac" at bounding box center [157, 161] width 21 height 11
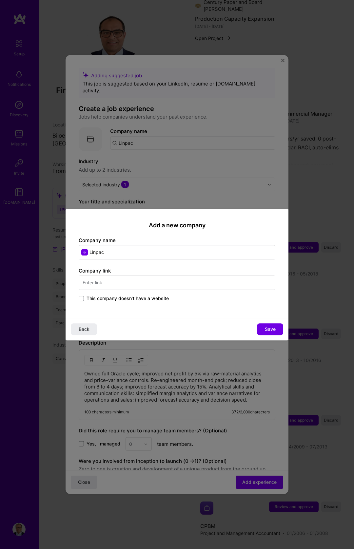
click at [140, 304] on div "Add a new company Company name Linpac Company link This company doesn't have a …" at bounding box center [177, 263] width 223 height 109
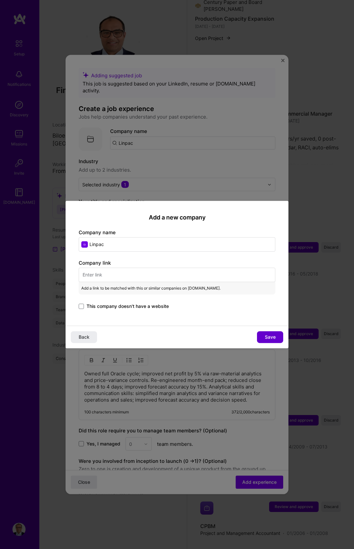
click at [269, 335] on span "Save" at bounding box center [270, 337] width 11 height 7
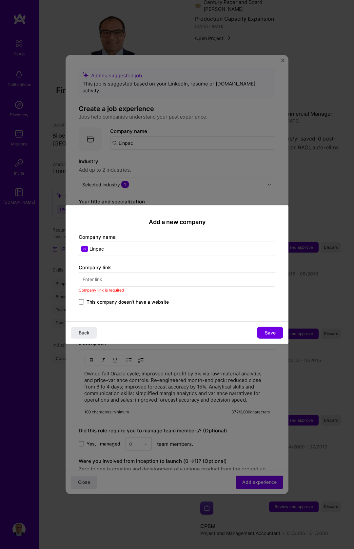
click at [145, 282] on input "text" at bounding box center [177, 279] width 197 height 14
click at [130, 299] on span "This company doesn't have a website" at bounding box center [128, 302] width 82 height 7
click at [0, 0] on input "This company doesn't have a website" at bounding box center [0, 0] width 0 height 0
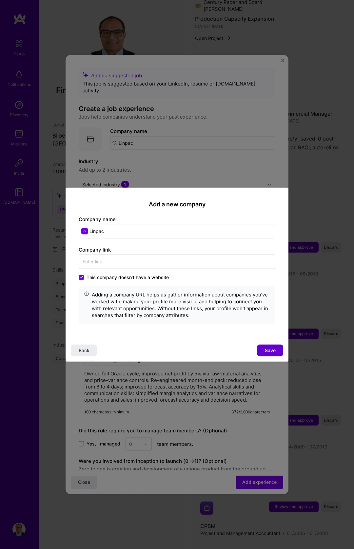
click at [280, 345] on button "Save" at bounding box center [270, 350] width 26 height 12
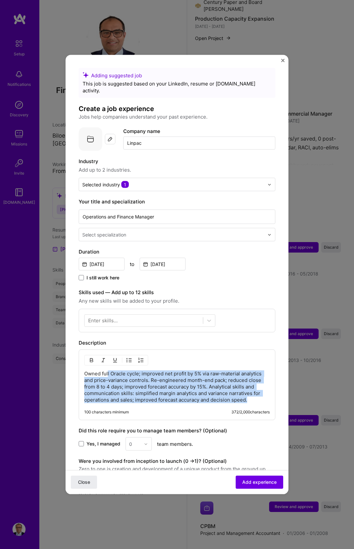
drag, startPoint x: 108, startPoint y: 369, endPoint x: 175, endPoint y: 404, distance: 75.9
click at [175, 404] on div "Owned full Oracle cycle; improved net profit by 5% via raw-material analytics a…" at bounding box center [177, 385] width 197 height 71
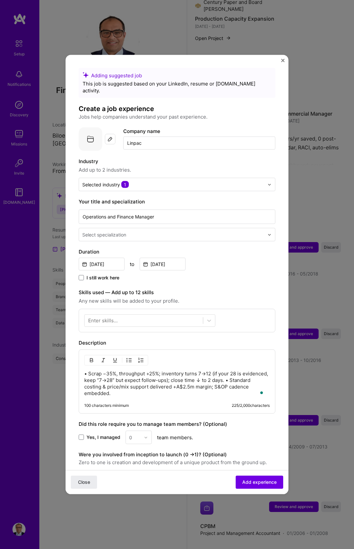
click at [92, 371] on p "• Scrap −35%, throughput +25%; inventory turns 7→12 (if your 28 is evidenced, k…" at bounding box center [177, 384] width 186 height 26
click at [136, 357] on button "button" at bounding box center [141, 361] width 10 height 8
click at [133, 357] on button "button" at bounding box center [129, 361] width 10 height 8
click at [103, 371] on p "• Scrap −35%, throughput +25%; inventory turns 7→12 (if your 28 is evidenced, k…" at bounding box center [183, 384] width 172 height 26
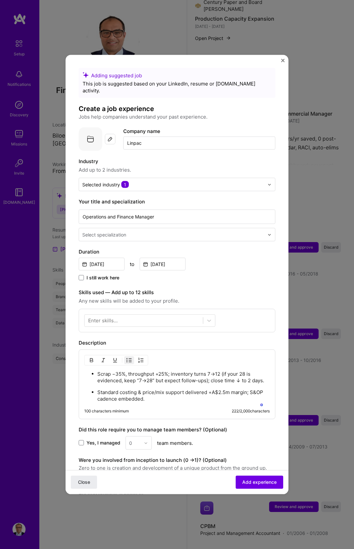
scroll to position [1, 0]
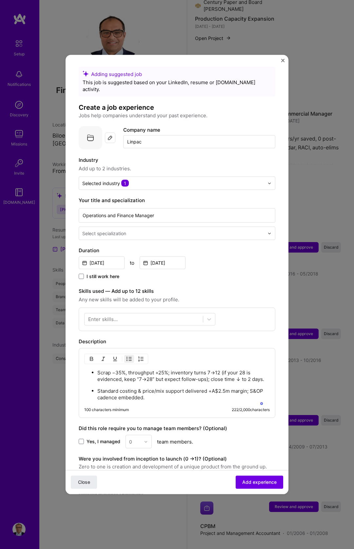
click at [109, 439] on span "Yes, I managed" at bounding box center [104, 442] width 34 height 7
click at [0, 0] on input "Yes, I managed" at bounding box center [0, 0] width 0 height 0
click at [135, 439] on input "text" at bounding box center [134, 442] width 11 height 7
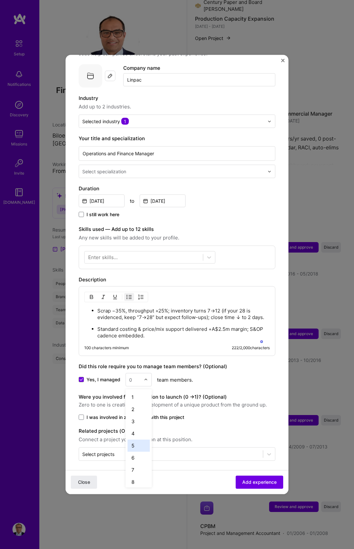
scroll to position [67, 0]
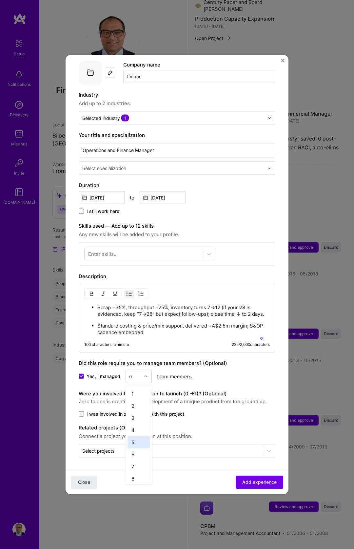
click at [140, 443] on div "5" at bounding box center [139, 443] width 22 height 12
click at [257, 481] on span "Add experience" at bounding box center [259, 482] width 34 height 7
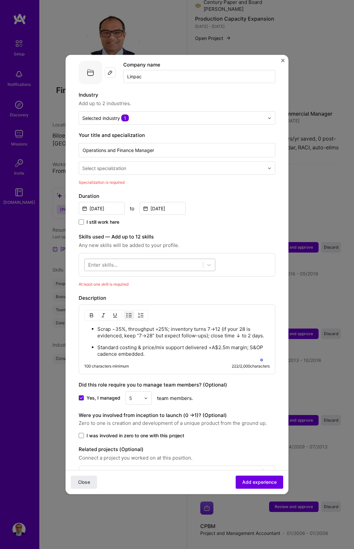
click at [134, 260] on div at bounding box center [144, 265] width 118 height 11
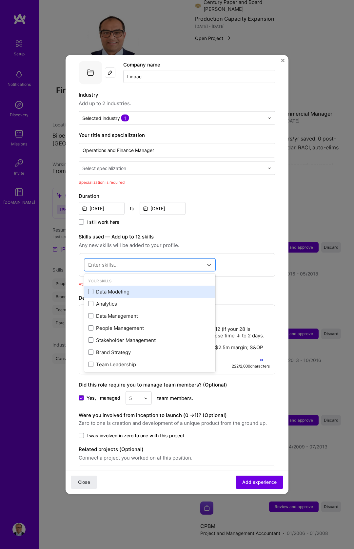
click at [121, 288] on div "Data Modeling" at bounding box center [149, 291] width 123 height 7
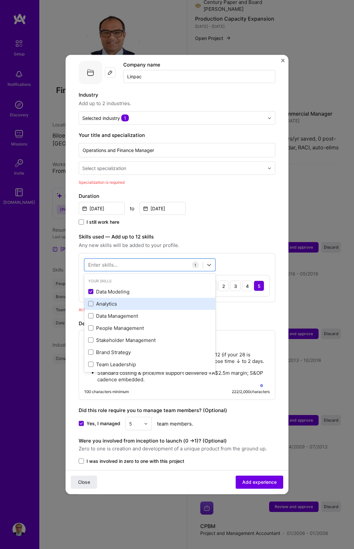
click at [115, 300] on div "Analytics" at bounding box center [149, 303] width 123 height 7
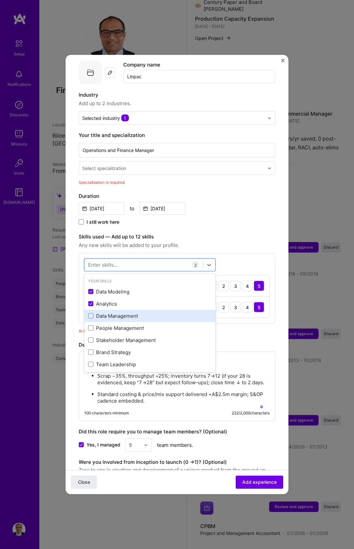
click at [120, 312] on div "Data Management" at bounding box center [149, 315] width 123 height 7
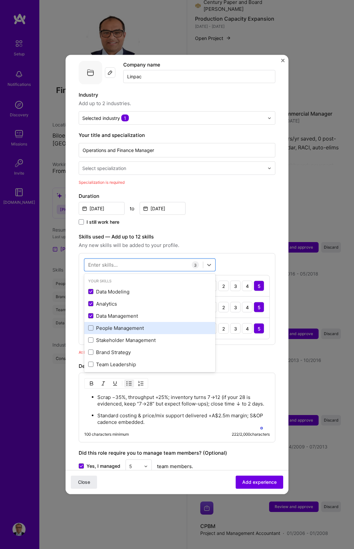
click at [122, 322] on div "People Management" at bounding box center [149, 328] width 131 height 12
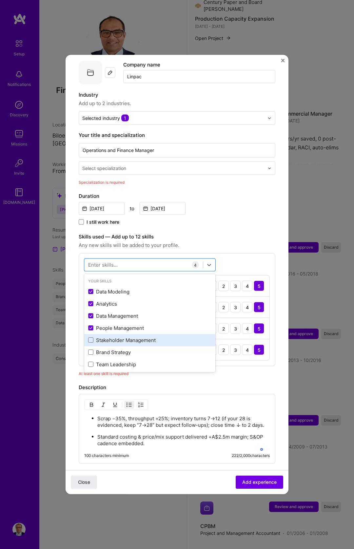
click at [125, 337] on div "Stakeholder Management" at bounding box center [149, 340] width 123 height 7
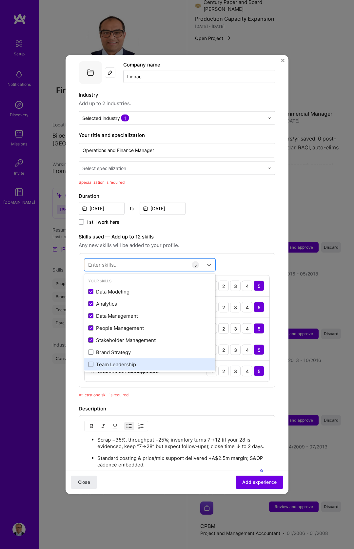
click at [118, 358] on div "Team Leadership" at bounding box center [149, 364] width 131 height 12
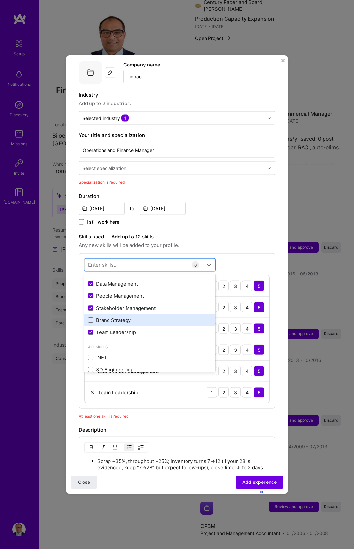
scroll to position [33, 0]
click at [274, 281] on form "Adding suggested job This job is suggested based on your LinkedIn, resume or [D…" at bounding box center [177, 325] width 223 height 647
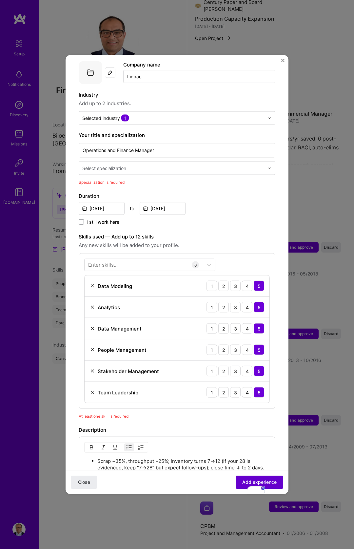
click at [242, 482] on span "Add experience" at bounding box center [259, 482] width 34 height 7
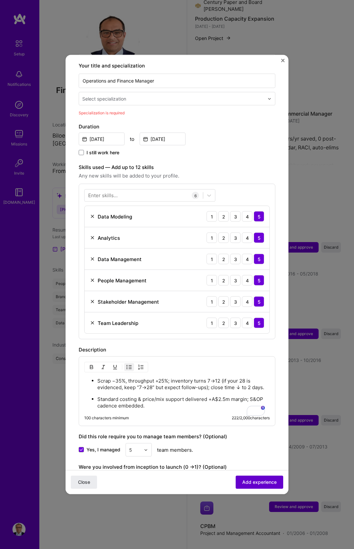
scroll to position [136, 0]
click at [242, 481] on span "Add experience" at bounding box center [259, 482] width 34 height 7
click at [110, 84] on div "Operations and Finance Manager Select specialization" at bounding box center [177, 88] width 197 height 33
click at [108, 95] on div "Select specialization" at bounding box center [104, 98] width 44 height 7
type input "manag"
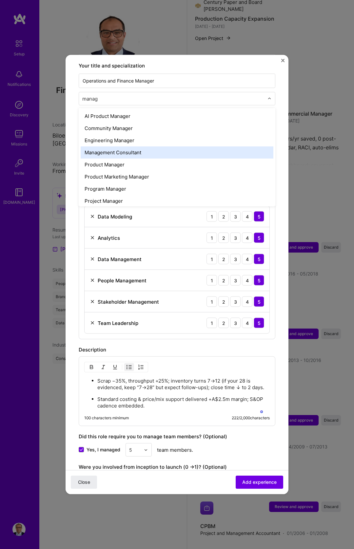
click at [132, 148] on div "Management Consultant" at bounding box center [177, 153] width 193 height 12
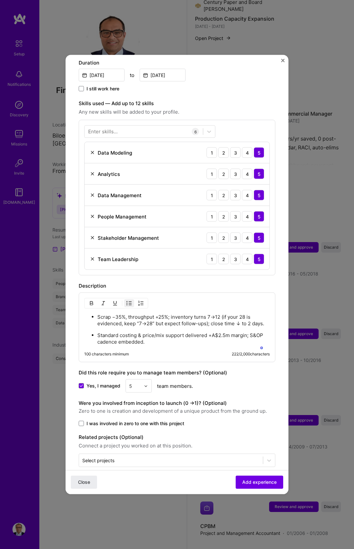
scroll to position [199, 0]
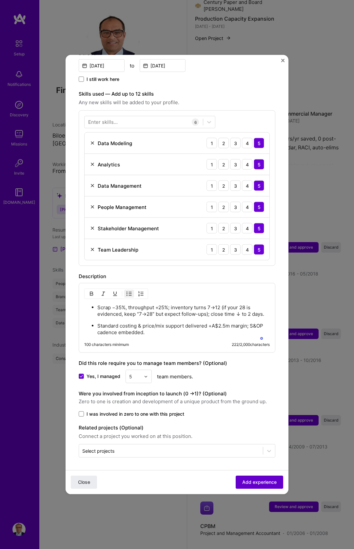
click at [257, 482] on span "Add experience" at bounding box center [259, 482] width 34 height 7
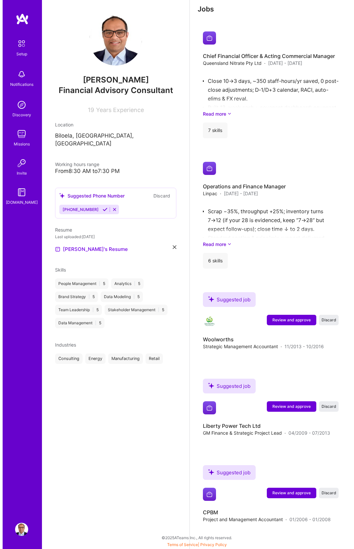
scroll to position [985, 0]
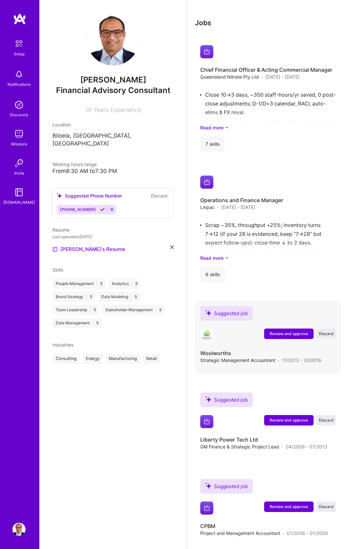
click at [298, 331] on span "Review and approve" at bounding box center [289, 334] width 38 height 6
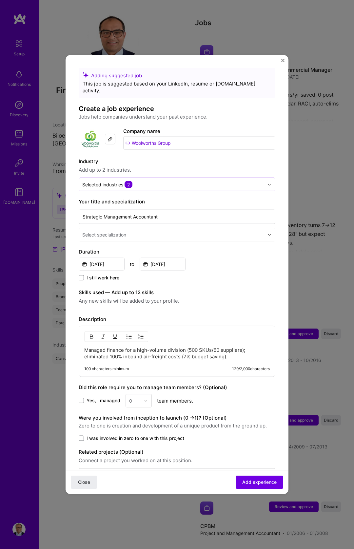
click at [145, 181] on input "text" at bounding box center [173, 184] width 182 height 7
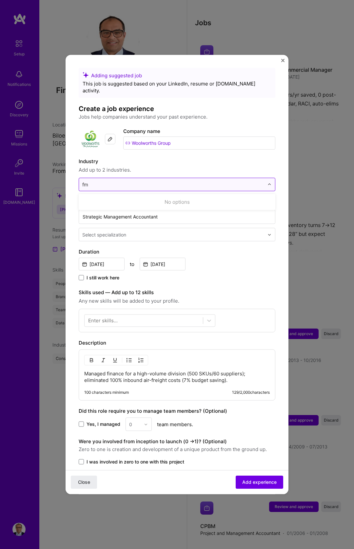
type input "f"
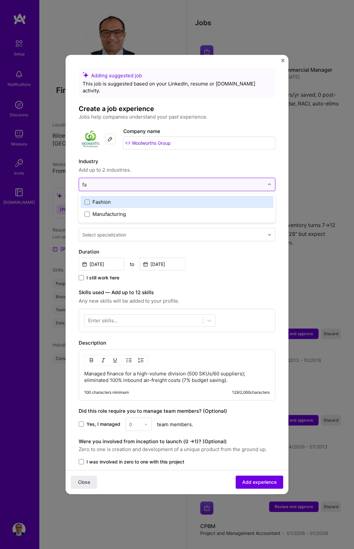
type input "f"
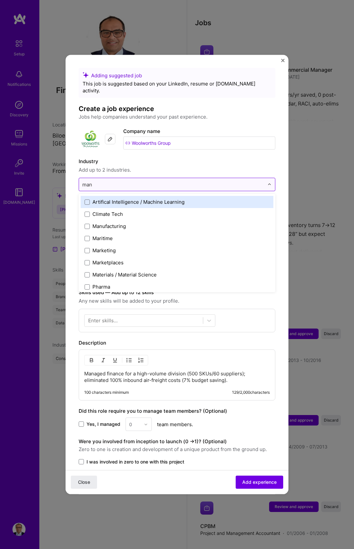
type input "manu"
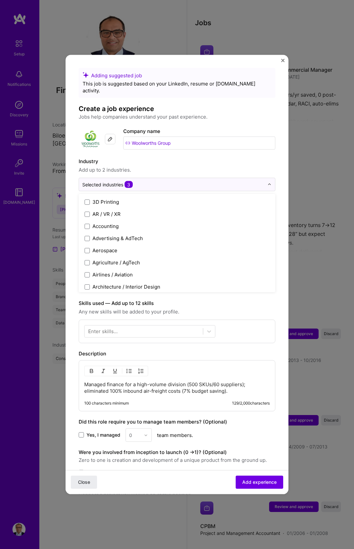
click at [188, 166] on span "Add up to 2 industries." at bounding box center [177, 170] width 197 height 8
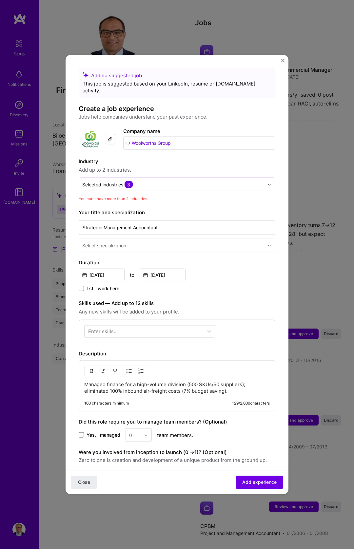
click at [136, 181] on input "text" at bounding box center [173, 184] width 182 height 7
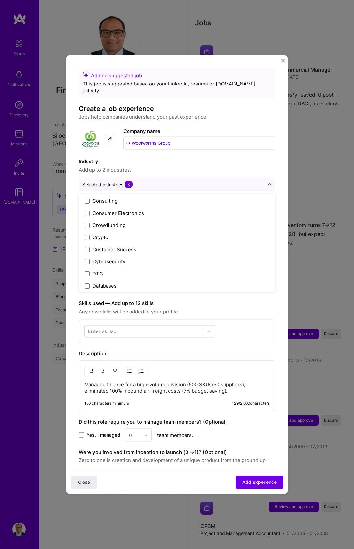
scroll to position [547, 0]
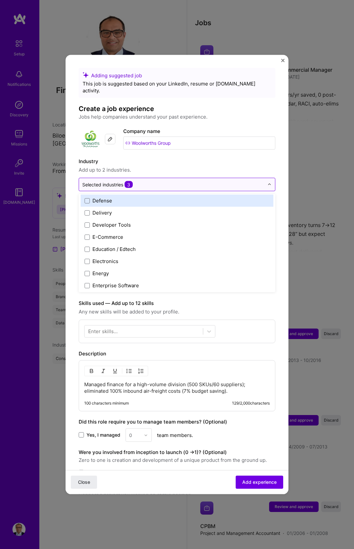
click at [128, 181] on span "3" at bounding box center [129, 184] width 8 height 7
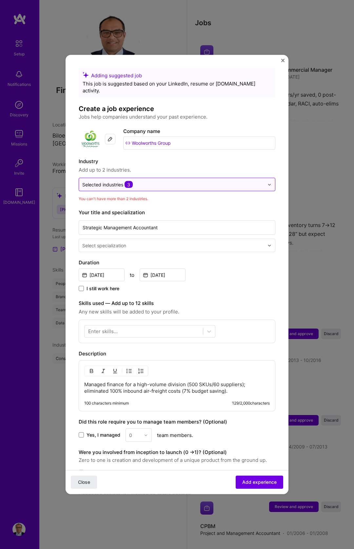
click at [128, 181] on span "3" at bounding box center [129, 184] width 8 height 7
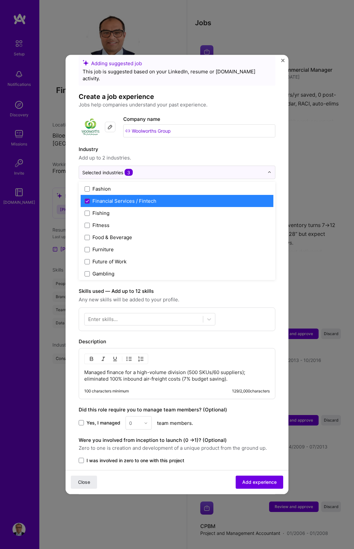
scroll to position [675, 0]
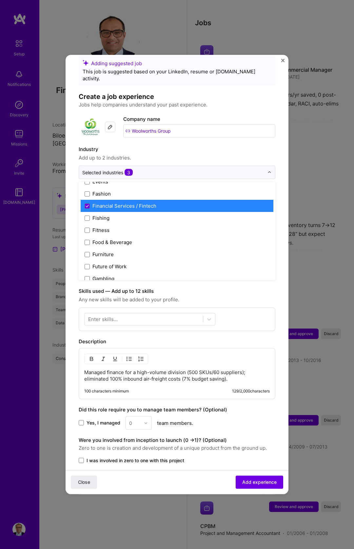
click at [121, 203] on div "Financial Services / Fintech" at bounding box center [124, 206] width 64 height 7
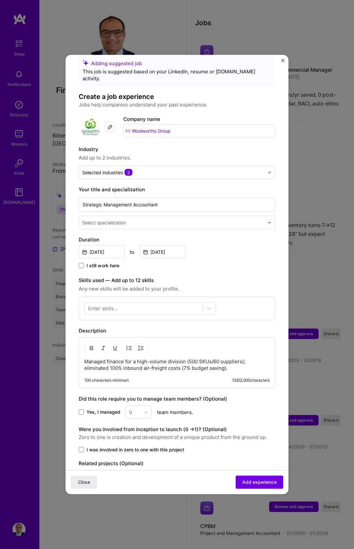
scroll to position [13, 0]
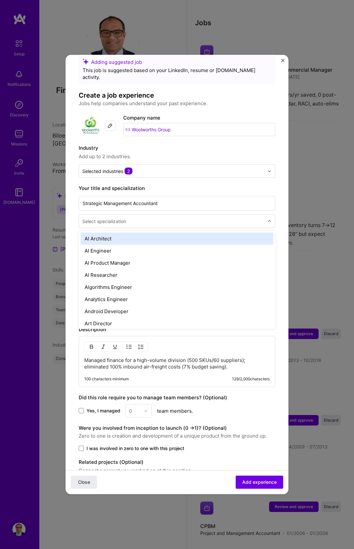
click at [206, 218] on input "text" at bounding box center [173, 221] width 183 height 7
type input "manage"
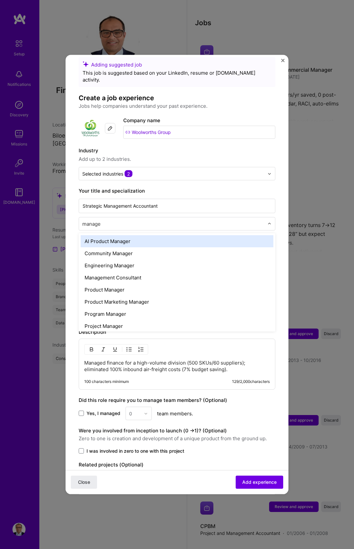
scroll to position [7, 0]
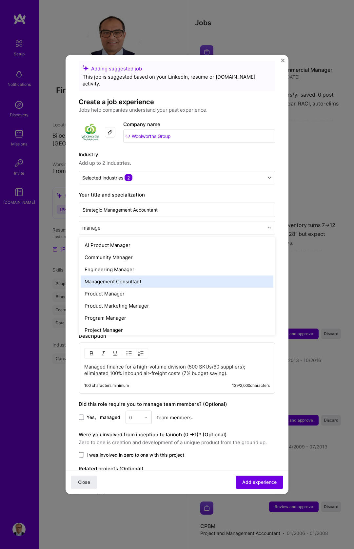
click at [140, 276] on div "Management Consultant" at bounding box center [177, 282] width 193 height 12
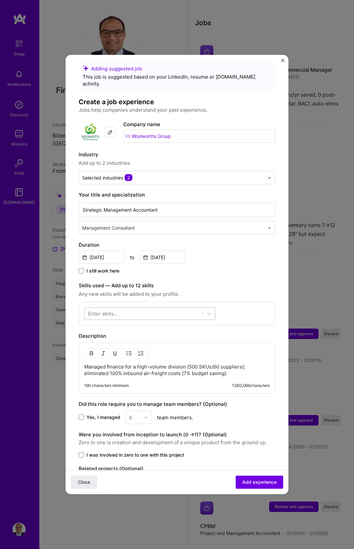
click at [164, 308] on div at bounding box center [144, 313] width 118 height 11
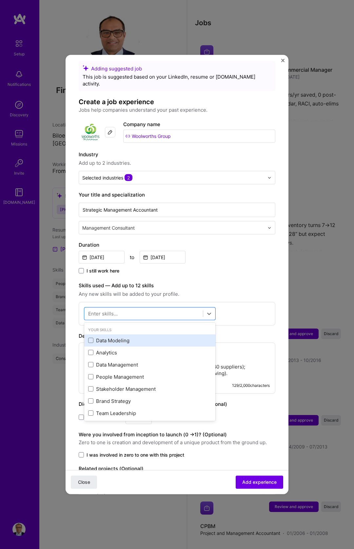
click at [114, 337] on div "Data Modeling" at bounding box center [149, 340] width 131 height 12
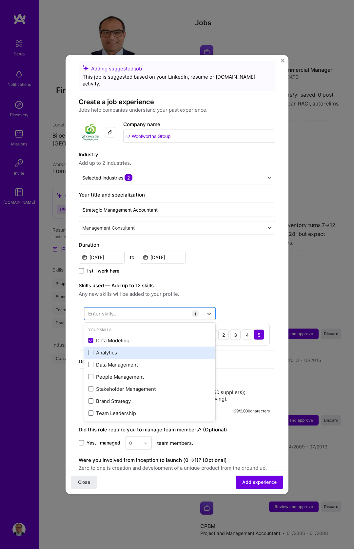
click at [117, 349] on div "Analytics" at bounding box center [149, 352] width 123 height 7
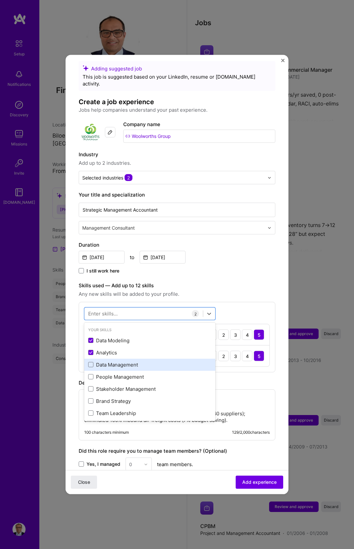
click at [145, 363] on div "Data Management" at bounding box center [149, 365] width 131 height 12
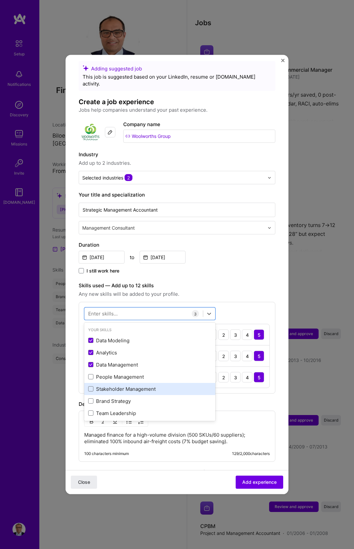
click at [138, 385] on div "Stakeholder Management" at bounding box center [149, 388] width 123 height 7
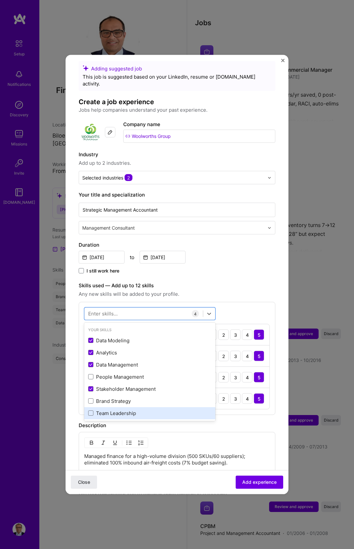
click at [127, 410] on div "Team Leadership" at bounding box center [149, 413] width 123 height 7
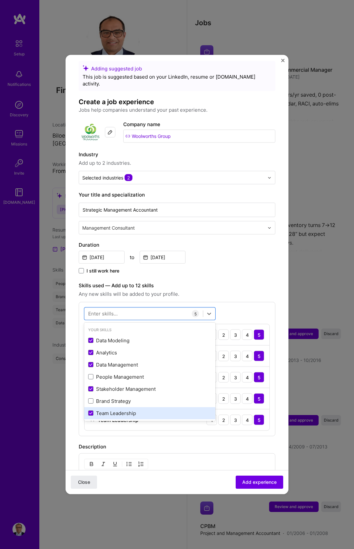
click at [132, 410] on div "Team Leadership" at bounding box center [149, 413] width 123 height 7
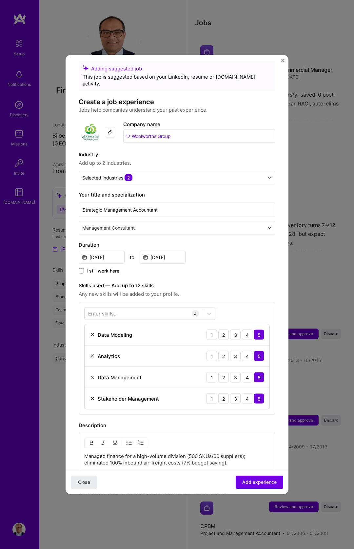
click at [242, 282] on label "Skills used — Add up to 12 skills" at bounding box center [177, 286] width 197 height 8
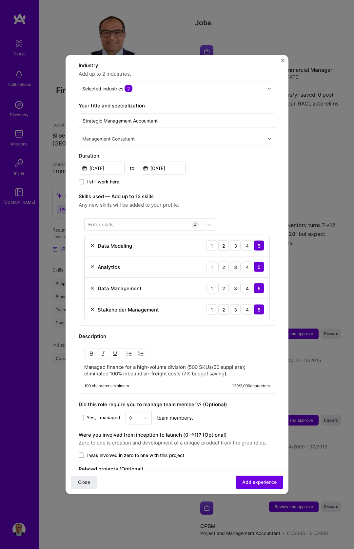
scroll to position [131, 0]
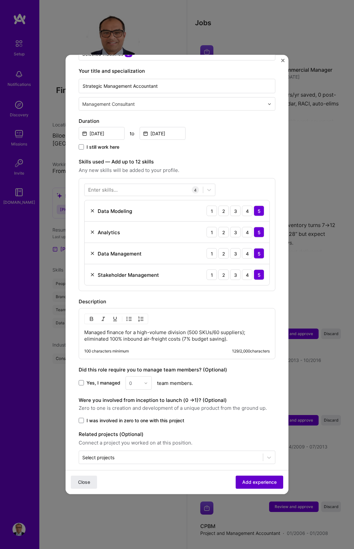
click at [247, 482] on span "Add experience" at bounding box center [259, 482] width 34 height 7
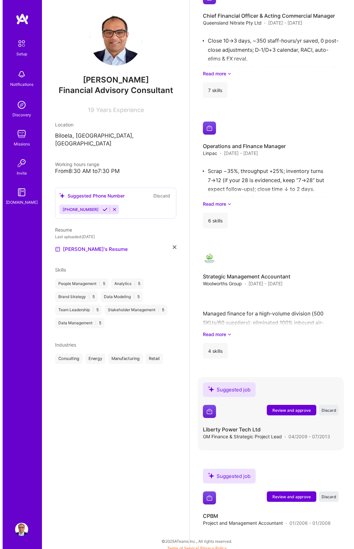
scroll to position [1018, 0]
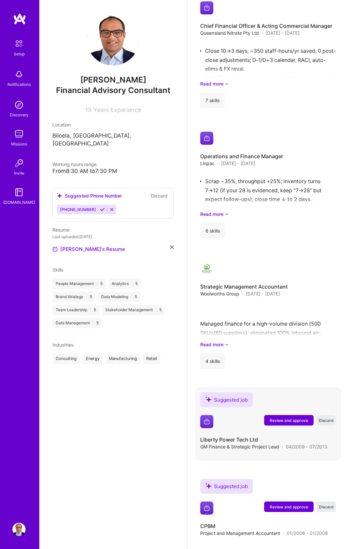
click at [295, 418] on span "Review and approve" at bounding box center [289, 421] width 38 height 6
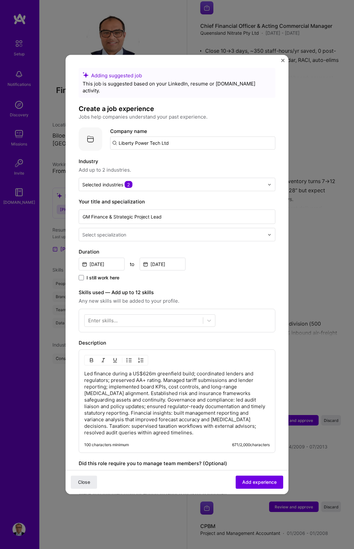
click at [151, 363] on div "Led finance during a US$626m greenfield build; coordinated lenders and regulato…" at bounding box center [177, 402] width 197 height 104
click at [152, 371] on p "Led finance during a US$626m greenfield build; coordinated lenders and regulato…" at bounding box center [177, 404] width 186 height 66
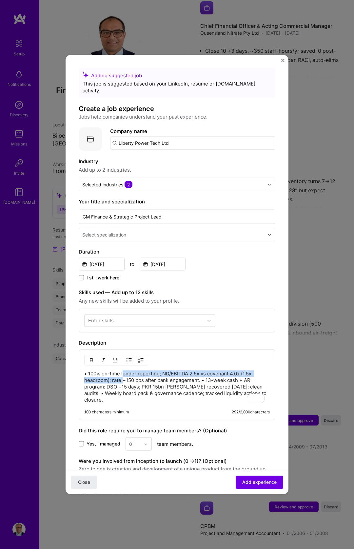
drag, startPoint x: 124, startPoint y: 368, endPoint x: 124, endPoint y: 373, distance: 4.6
click at [124, 375] on p "• 100% on-time lender reporting; ND/EBITDA 2.5x vs covenant 4.0x (1.5x headroom…" at bounding box center [177, 387] width 186 height 33
click at [128, 358] on img "button" at bounding box center [129, 360] width 5 height 5
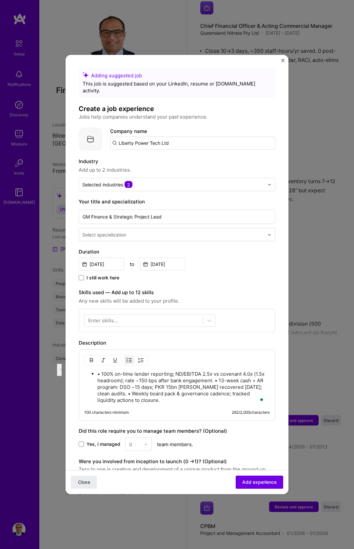
click at [103, 371] on p "• 100% on-time lender reporting; ND/EBITDA 2.5x vs covenant 4.0x (1.5x headroom…" at bounding box center [183, 387] width 172 height 33
click at [221, 374] on p "100% on-time lender reporting; ND/EBITDA 2.5x vs covenant 4.0x (1.5x headroom);…" at bounding box center [183, 387] width 172 height 33
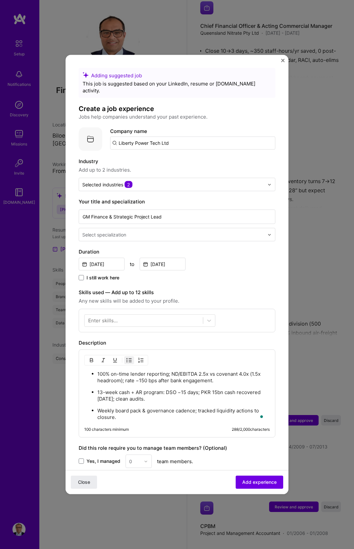
click at [146, 231] on div at bounding box center [173, 235] width 183 height 8
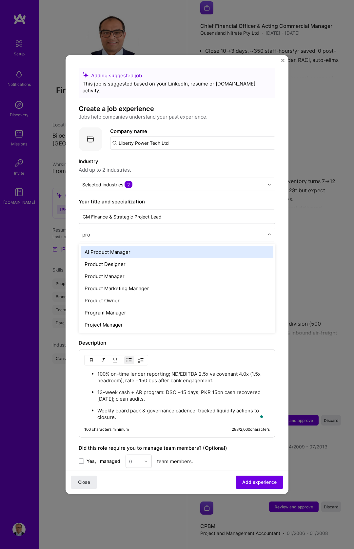
type input "proj"
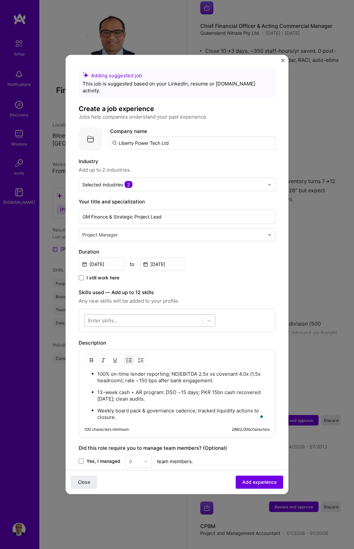
click at [125, 315] on div at bounding box center [144, 320] width 118 height 11
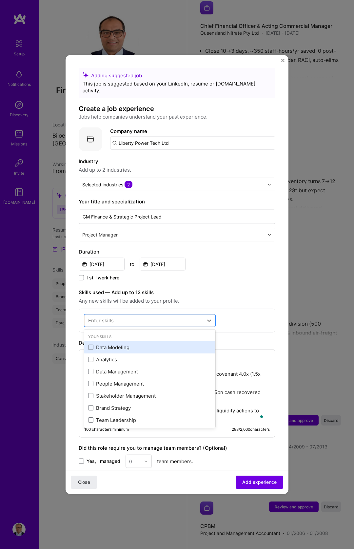
click at [114, 341] on div "Data Modeling" at bounding box center [149, 347] width 131 height 12
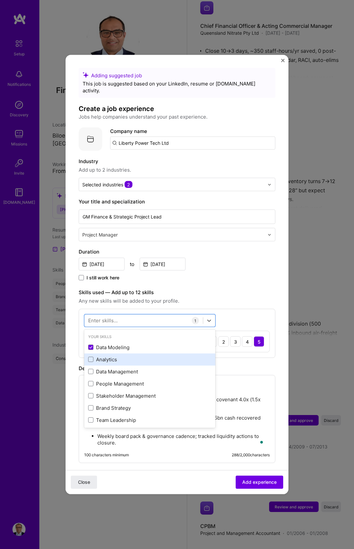
click at [111, 356] on div "Analytics" at bounding box center [149, 359] width 123 height 7
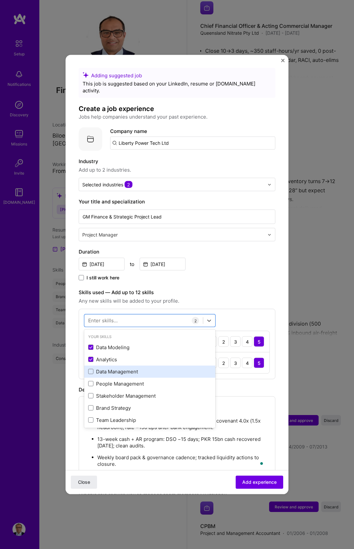
click at [116, 368] on div "Data Management" at bounding box center [149, 371] width 123 height 7
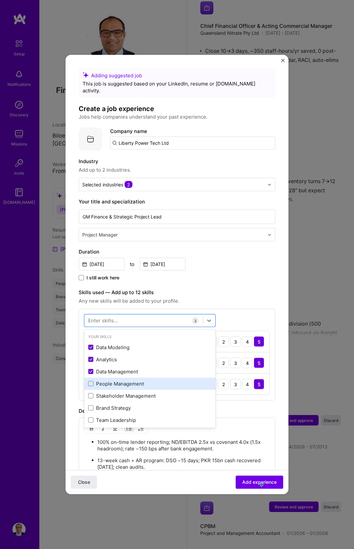
click at [120, 378] on div "People Management" at bounding box center [149, 384] width 131 height 12
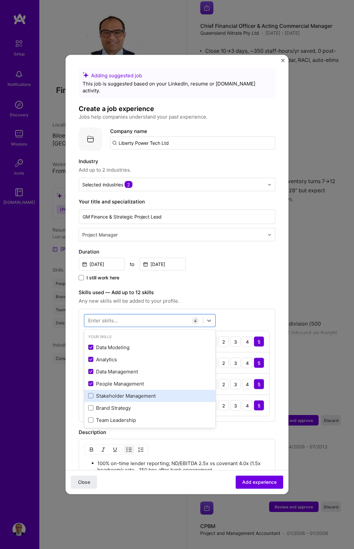
click at [127, 390] on div "Stakeholder Management" at bounding box center [149, 396] width 131 height 12
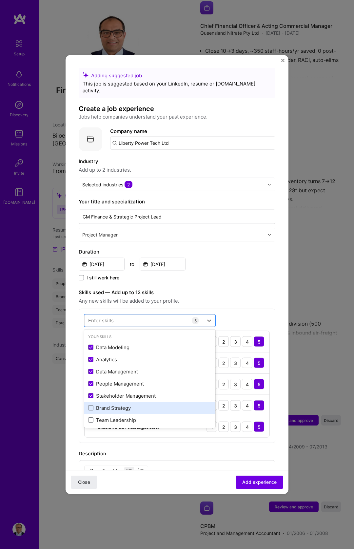
click at [118, 404] on div "Brand Strategy" at bounding box center [149, 407] width 123 height 7
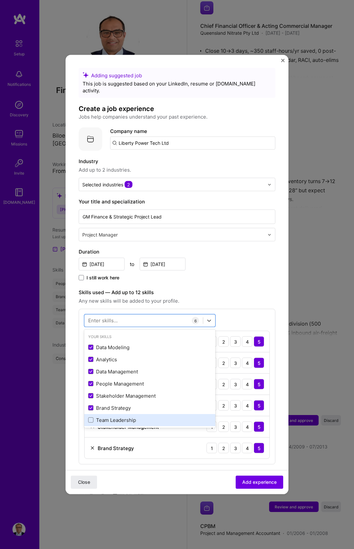
click at [122, 417] on div "Team Leadership" at bounding box center [149, 420] width 123 height 7
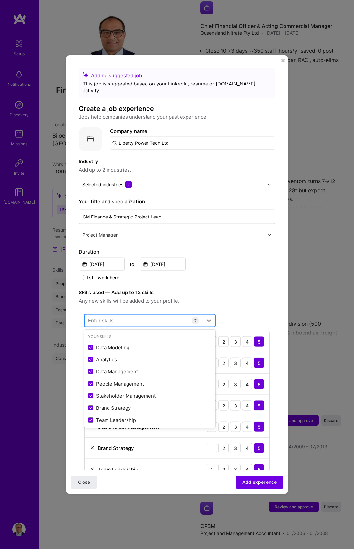
click at [122, 315] on div at bounding box center [144, 320] width 118 height 11
type input "p"
type input "m"
click at [260, 289] on label "Skills used — Add up to 12 skills" at bounding box center [177, 293] width 197 height 8
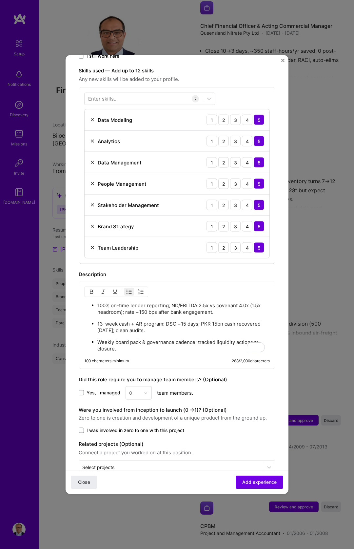
scroll to position [232, 0]
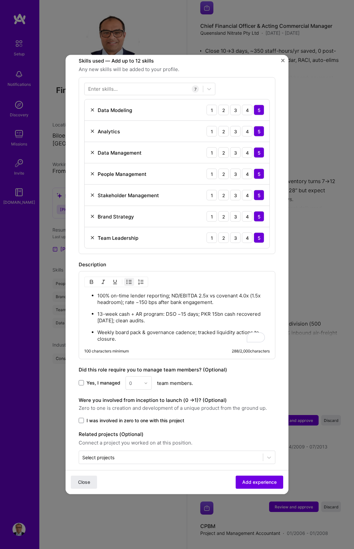
click at [95, 380] on span "Yes, I managed" at bounding box center [104, 383] width 34 height 7
click at [0, 0] on input "Yes, I managed" at bounding box center [0, 0] width 0 height 0
click at [140, 378] on div "0" at bounding box center [135, 383] width 18 height 13
click at [136, 447] on div "16" at bounding box center [139, 453] width 22 height 12
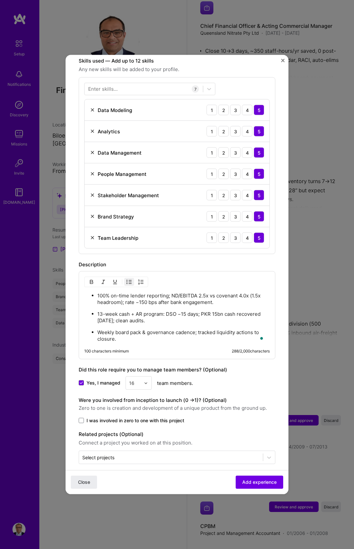
click at [144, 377] on div at bounding box center [148, 383] width 8 height 13
click at [135, 471] on div "15" at bounding box center [139, 475] width 22 height 12
click at [156, 418] on span "I was involved in zero to one with this project" at bounding box center [136, 421] width 98 height 7
click at [0, 0] on input "I was involved in zero to one with this project" at bounding box center [0, 0] width 0 height 0
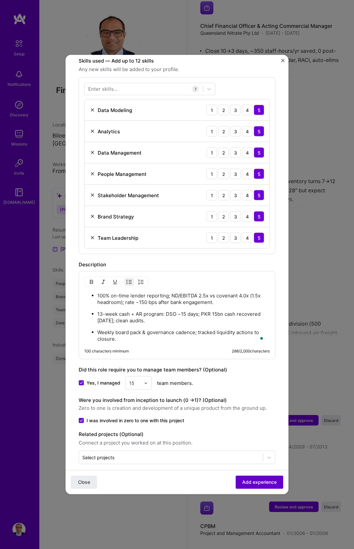
click at [237, 477] on button "Add experience" at bounding box center [260, 482] width 48 height 13
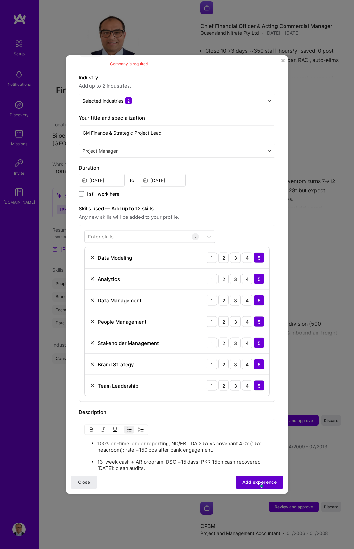
scroll to position [66, 0]
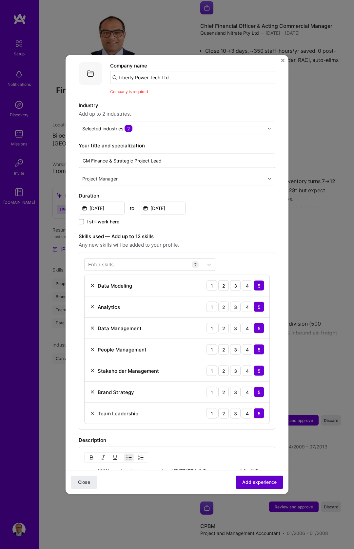
click at [242, 479] on span "Add experience" at bounding box center [259, 482] width 34 height 7
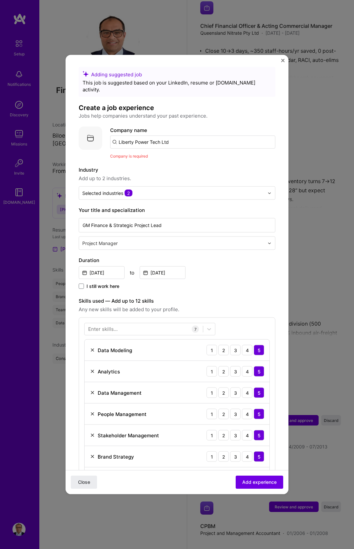
scroll to position [1, 0]
click at [166, 139] on input "Liberty Power Tech Ltd" at bounding box center [192, 142] width 165 height 13
click at [174, 136] on input "Liberty Power Tech Ltd" at bounding box center [192, 141] width 165 height 13
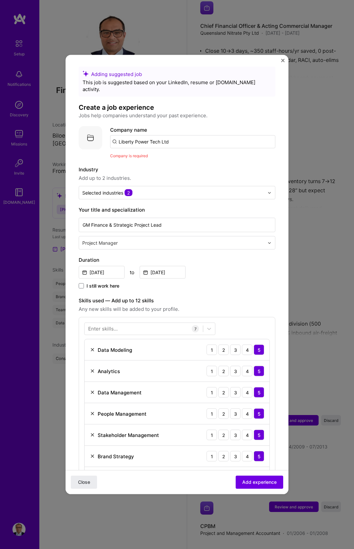
click at [174, 136] on input "Liberty Power Tech Ltd" at bounding box center [192, 141] width 165 height 13
type input "Liberty Power Tech Limited"
click at [178, 154] on div "Liberty Power Tech Limited" at bounding box center [182, 159] width 70 height 11
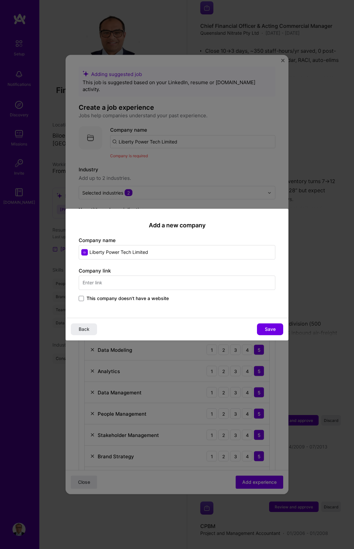
click at [136, 297] on span "This company doesn't have a website" at bounding box center [128, 298] width 82 height 7
click at [0, 0] on input "This company doesn't have a website" at bounding box center [0, 0] width 0 height 0
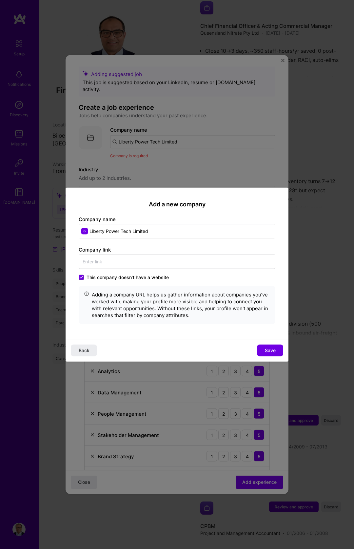
click at [285, 358] on div "Back Save" at bounding box center [177, 350] width 223 height 23
click at [277, 354] on button "Save" at bounding box center [270, 350] width 26 height 12
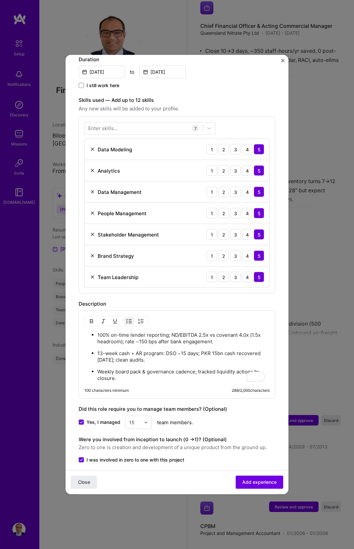
scroll to position [0, 0]
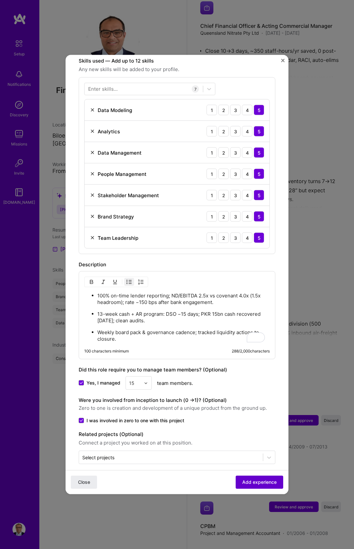
click at [269, 476] on button "Add experience" at bounding box center [260, 482] width 48 height 13
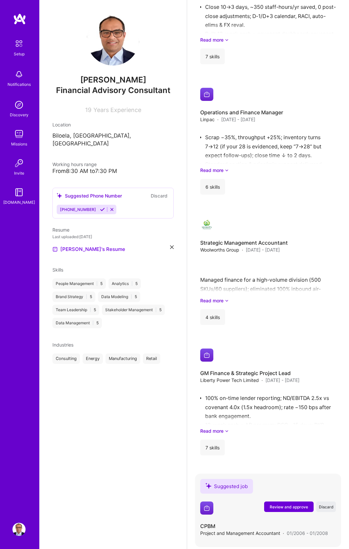
click at [284, 504] on span "Review and approve" at bounding box center [289, 507] width 38 height 6
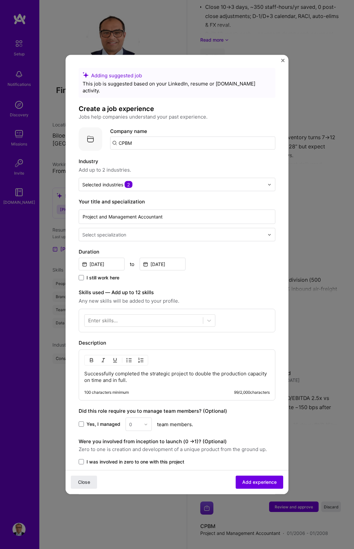
click at [161, 137] on input "CPBM" at bounding box center [192, 143] width 165 height 13
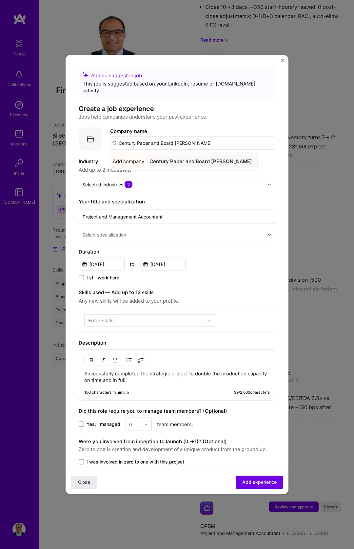
type input "Century Paper and Board [PERSON_NAME]"
click at [194, 156] on div "Century Paper and Board [PERSON_NAME]" at bounding box center [201, 161] width 108 height 11
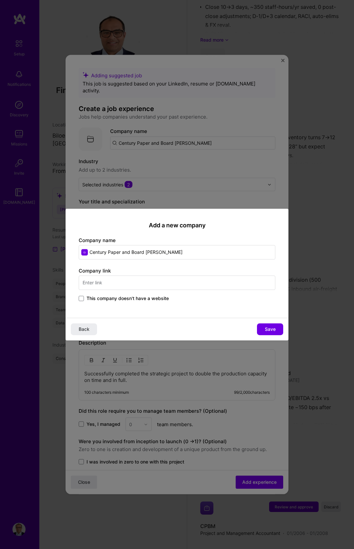
click at [116, 298] on span "This company doesn't have a website" at bounding box center [128, 298] width 82 height 7
click at [0, 0] on input "This company doesn't have a website" at bounding box center [0, 0] width 0 height 0
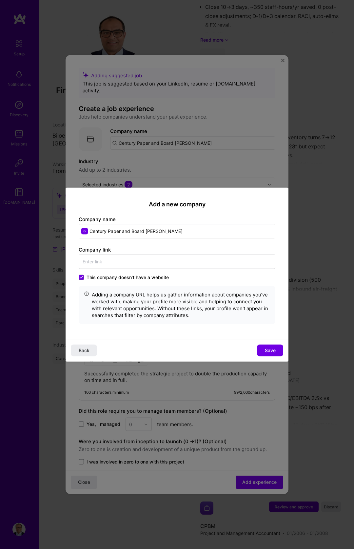
click at [174, 232] on input "Century Paper and Board [PERSON_NAME]" at bounding box center [177, 231] width 197 height 14
type input "Century Paper and Board [PERSON_NAME] Limited"
click at [277, 352] on button "Save" at bounding box center [270, 350] width 26 height 12
type input "Century Paper and Board [PERSON_NAME] Limited"
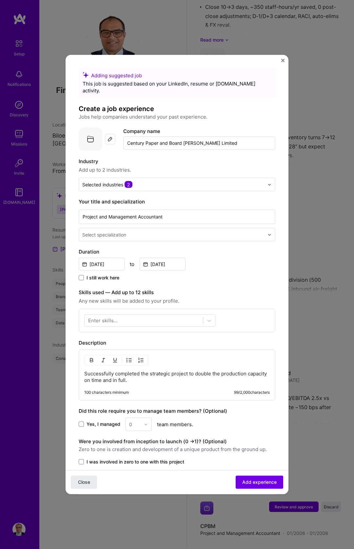
click at [133, 233] on div "Select specialization" at bounding box center [173, 234] width 188 height 13
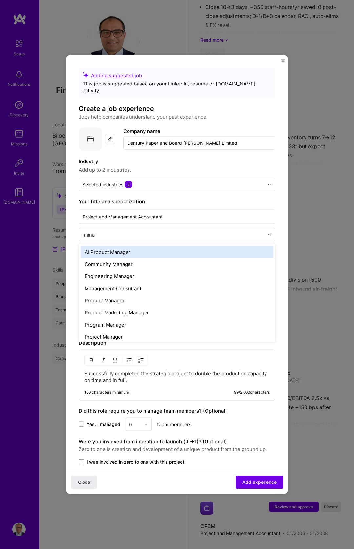
type input "manag"
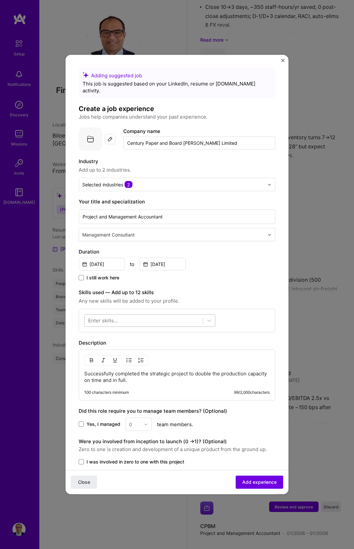
scroll to position [1, 0]
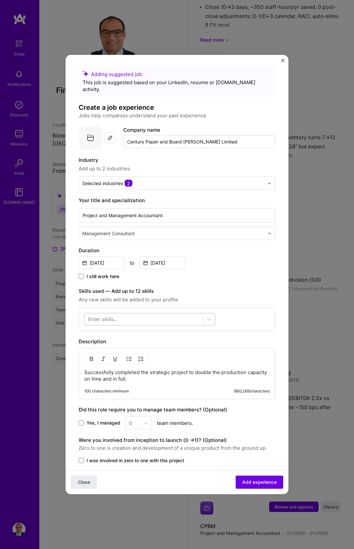
click at [147, 315] on div at bounding box center [144, 319] width 118 height 11
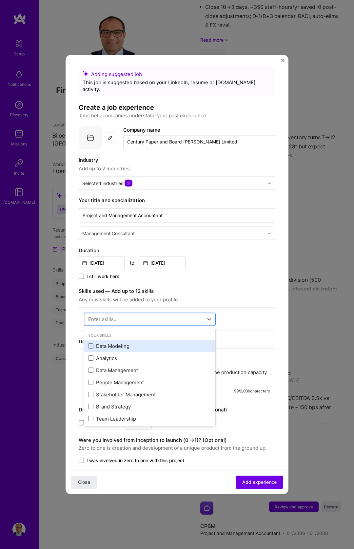
click at [122, 343] on div "Data Modeling" at bounding box center [149, 346] width 123 height 7
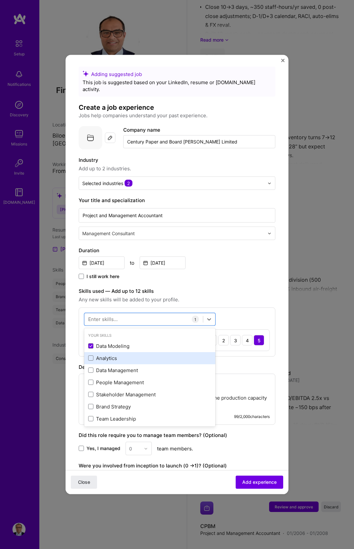
click at [118, 355] on div "Analytics" at bounding box center [149, 358] width 123 height 7
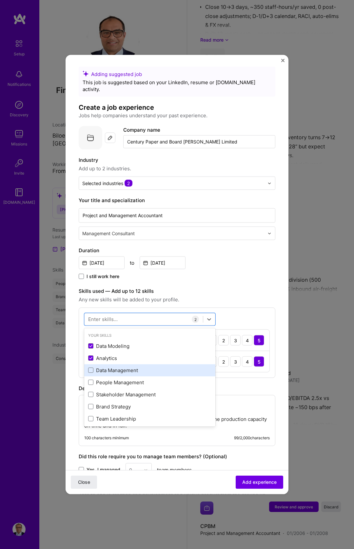
click at [123, 367] on div "Data Management" at bounding box center [149, 370] width 123 height 7
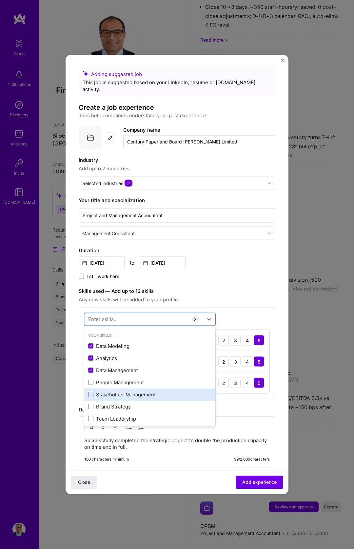
click at [130, 391] on div "Stakeholder Management" at bounding box center [149, 394] width 123 height 7
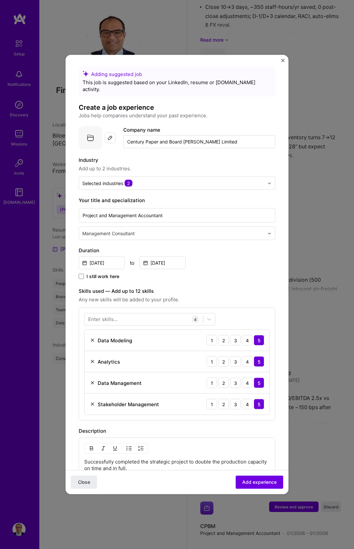
click at [264, 308] on div "Enter skills... 4 Data Modeling 1 2 3 4 5 Analytics 1 2 3 4 5 Data Management 1…" at bounding box center [177, 364] width 197 height 113
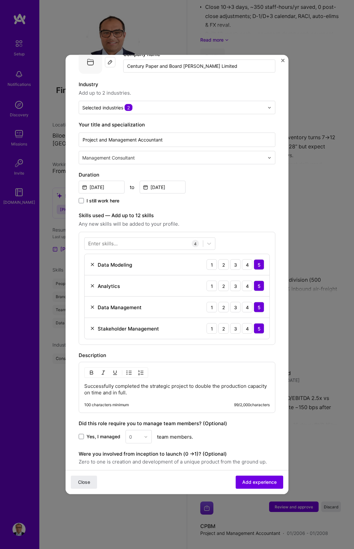
scroll to position [105, 0]
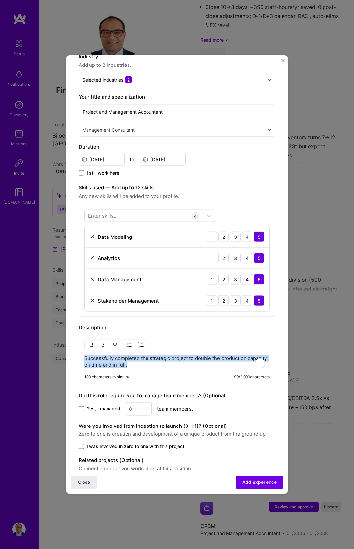
drag, startPoint x: 156, startPoint y: 360, endPoint x: 0, endPoint y: 334, distance: 157.8
click at [0, 334] on div "Adding suggested job This job is suggested based on your LinkedIn, resume or [D…" at bounding box center [177, 274] width 354 height 549
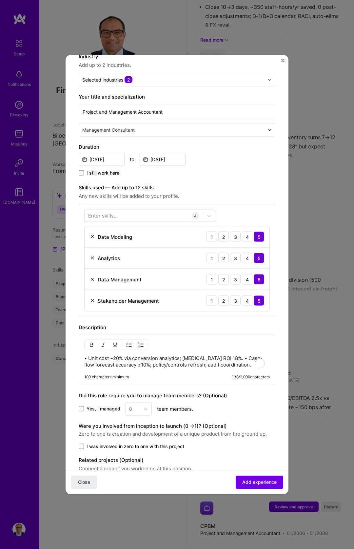
click at [123, 345] on div "• Unit cost −20% via conversion analytics; [MEDICAL_DATA] ROI 18%. • Cash-flow …" at bounding box center [177, 359] width 197 height 51
click at [123, 355] on p "• Unit cost −20% via conversion analytics; [MEDICAL_DATA] ROI 18%. • Cash-flow …" at bounding box center [177, 361] width 186 height 13
drag, startPoint x: 130, startPoint y: 332, endPoint x: 130, endPoint y: 336, distance: 3.9
click at [130, 334] on div "• Unit cost −20% via conversion analytics; [MEDICAL_DATA] ROI 18%. • Cash-flow …" at bounding box center [177, 359] width 197 height 51
click at [129, 343] on img "button" at bounding box center [129, 345] width 5 height 5
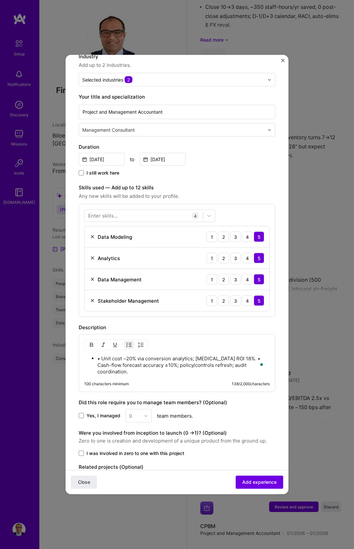
click at [238, 356] on p "• Unit cost −20% via conversion analytics; [MEDICAL_DATA] ROI 18%. • Cash-flow …" at bounding box center [183, 366] width 172 height 20
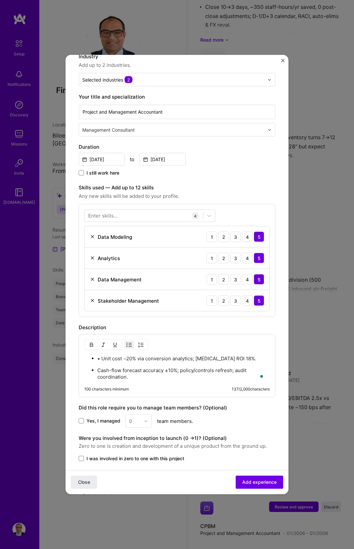
click at [104, 356] on p "• Unit cost −20% via conversion analytics; [MEDICAL_DATA] ROI 18%." at bounding box center [183, 359] width 172 height 7
click at [130, 343] on img "button" at bounding box center [129, 345] width 5 height 5
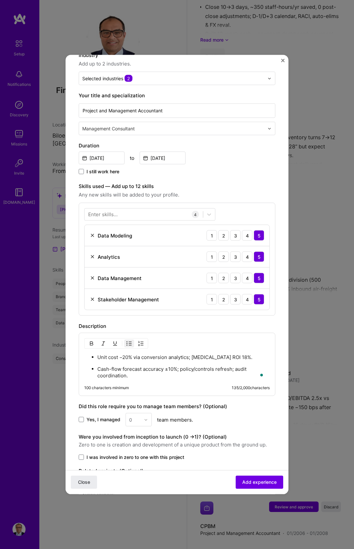
click at [122, 454] on span "I was involved in zero to one with this project" at bounding box center [136, 457] width 98 height 7
click at [0, 0] on input "I was involved in zero to one with this project" at bounding box center [0, 0] width 0 height 0
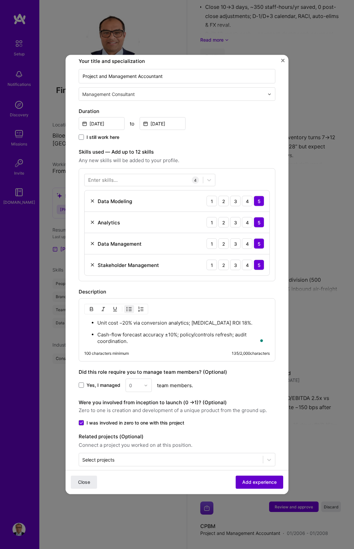
scroll to position [143, 0]
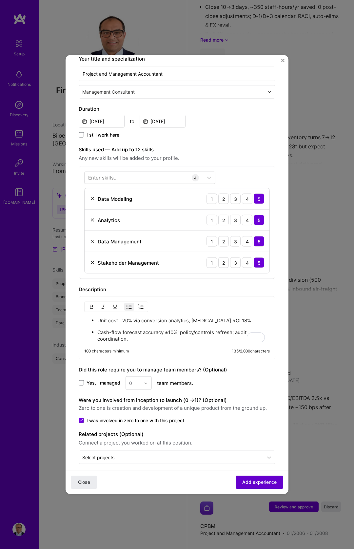
click at [257, 479] on span "Add experience" at bounding box center [259, 482] width 34 height 7
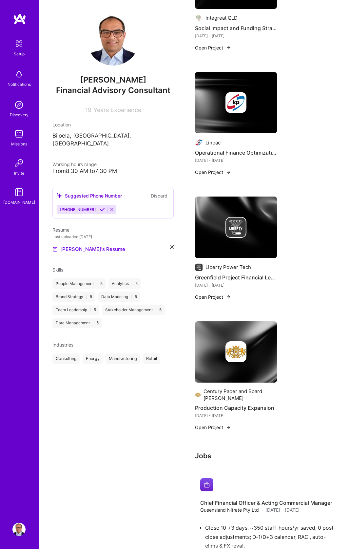
scroll to position [0, 0]
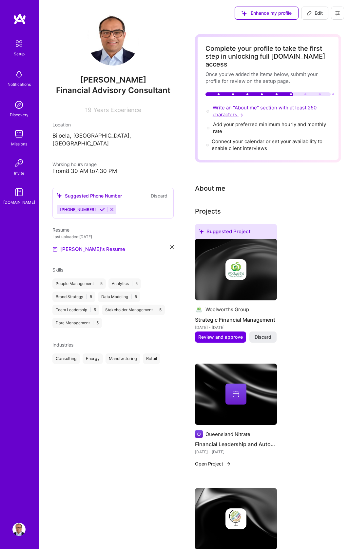
click at [258, 105] on span "Write an "About me" section with at least 250 characters →" at bounding box center [265, 111] width 104 height 13
select select "US"
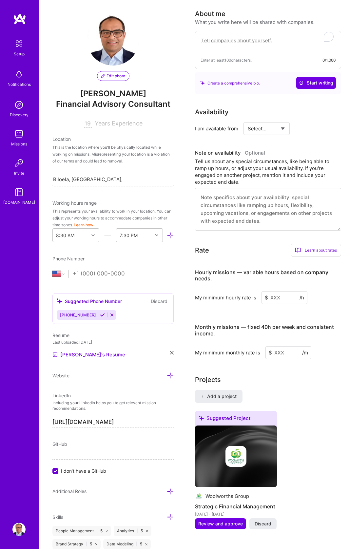
scroll to position [176, 0]
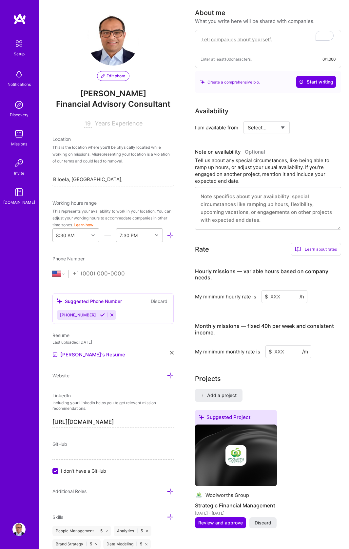
click at [256, 36] on textarea "To enrich screen reader interactions, please activate Accessibility in Grammarl…" at bounding box center [268, 42] width 135 height 15
paste textarea "Australian national, Fractional CFO with 19 yrs across industrials/energy. I tu…"
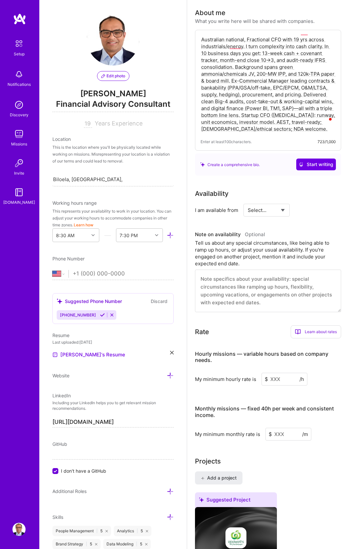
type textarea "Australian national, Fractional CFO with 19 yrs across industrials/energy. I tu…"
click at [270, 207] on select "Select... Right Now Future Date Not Available" at bounding box center [267, 210] width 38 height 17
select select "Right Now"
click at [248, 202] on select "Select... Right Now Future Date Not Available" at bounding box center [267, 210] width 38 height 17
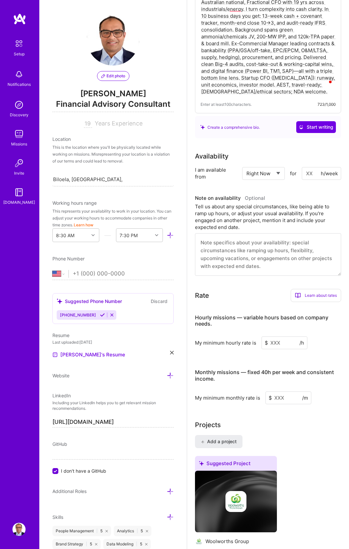
scroll to position [216, 0]
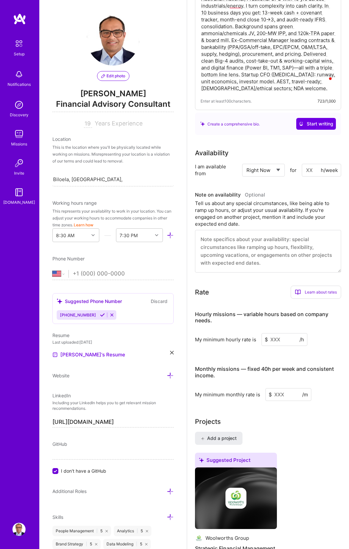
click at [107, 277] on input "tel" at bounding box center [123, 274] width 101 height 19
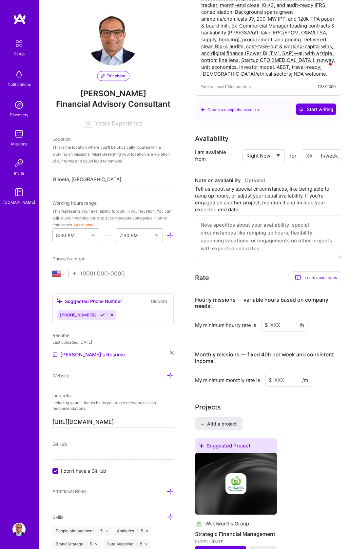
scroll to position [0, 0]
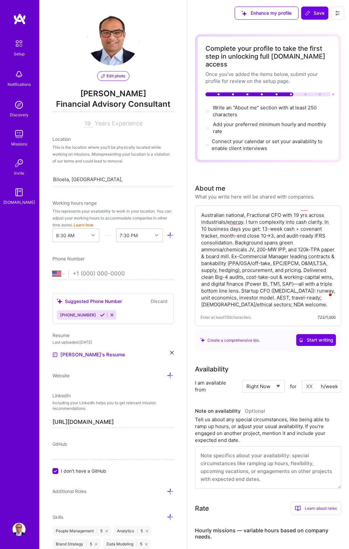
click at [156, 299] on button "Discard" at bounding box center [159, 302] width 21 height 8
click at [64, 271] on select "[GEOGRAPHIC_DATA] [GEOGRAPHIC_DATA] [GEOGRAPHIC_DATA] [GEOGRAPHIC_DATA] [US_STA…" at bounding box center [60, 274] width 16 height 8
select select "AU"
click at [52, 270] on select "[GEOGRAPHIC_DATA] [GEOGRAPHIC_DATA] [GEOGRAPHIC_DATA] [GEOGRAPHIC_DATA] [US_STA…" at bounding box center [60, 274] width 16 height 8
click at [91, 275] on input "tel" at bounding box center [123, 274] width 101 height 19
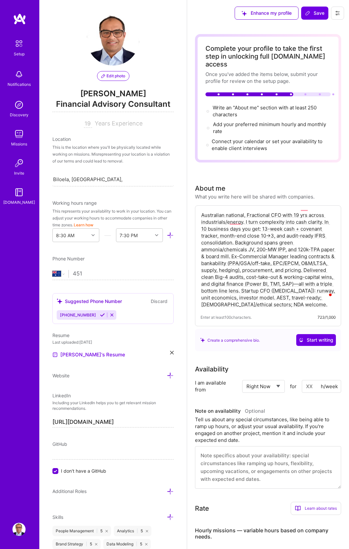
click at [88, 273] on input "451" at bounding box center [123, 274] width 101 height 19
type input "451343780"
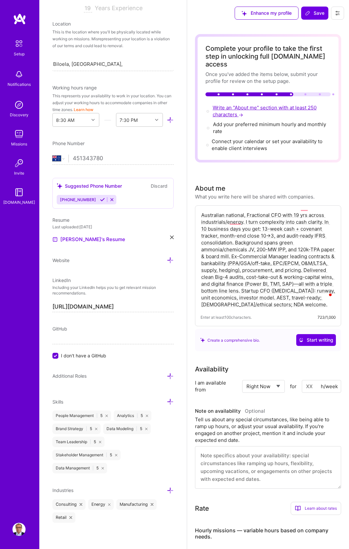
click at [266, 105] on span "Write an "About me" section with at least 250 characters →" at bounding box center [265, 111] width 104 height 13
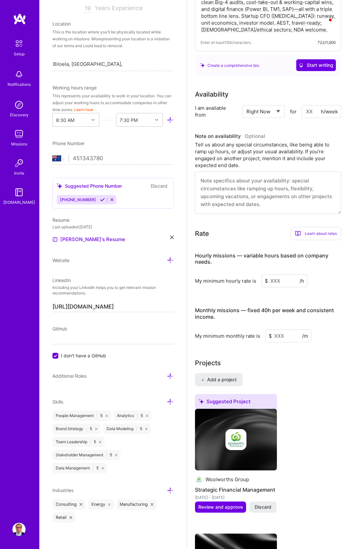
scroll to position [284, 0]
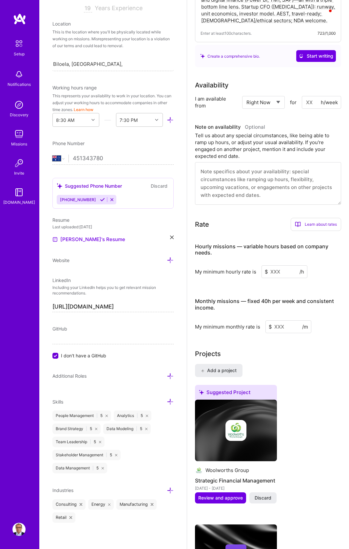
click at [275, 265] on input at bounding box center [285, 271] width 46 height 13
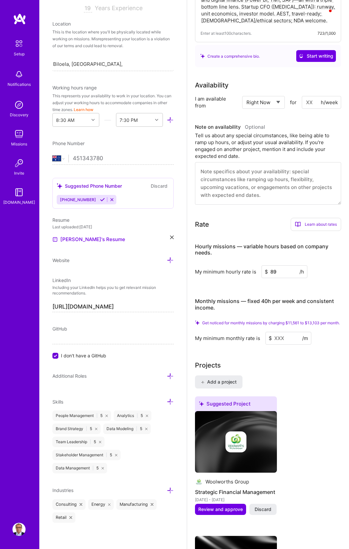
type input "89"
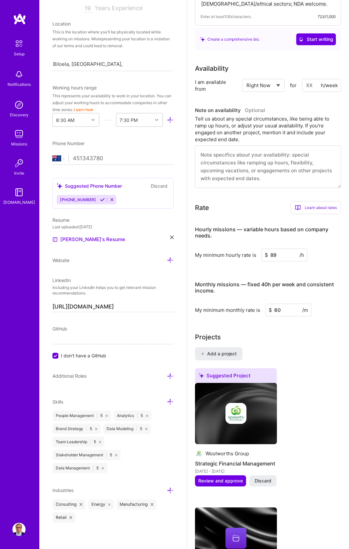
click at [285, 304] on input "60" at bounding box center [288, 310] width 46 height 13
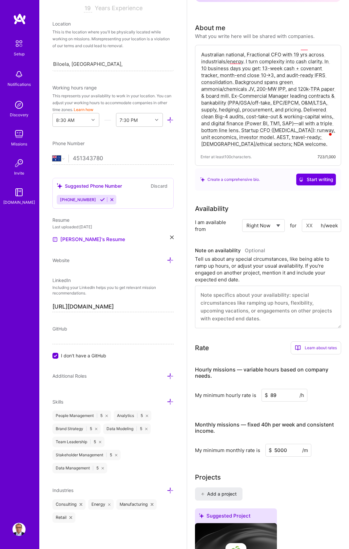
scroll to position [0, 0]
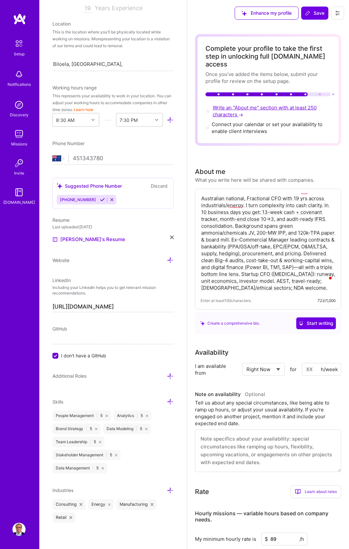
type input "5000"
click at [257, 105] on span "Write an "About me" section with at least 250 characters →" at bounding box center [265, 111] width 104 height 13
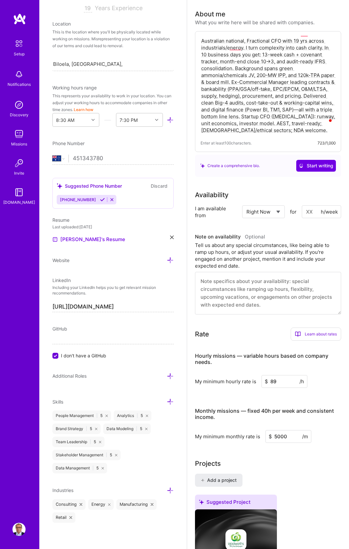
scroll to position [159, 0]
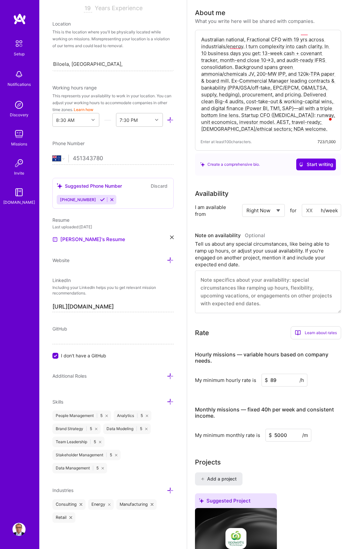
click at [305, 119] on textarea "Australian national, Fractional CFO with 19 yrs across industrials/energy. I tu…" at bounding box center [268, 84] width 135 height 98
click at [212, 39] on textarea "Australian national, Fractional CFO with 19 yrs across industrials/energy. I tu…" at bounding box center [268, 84] width 135 height 98
click at [323, 125] on div "Australian national, Fractional CFO with 19 yrs across industrials/energy. I tu…" at bounding box center [268, 90] width 146 height 121
click at [317, 124] on textarea "Australian national, Fractional CFO with 19 yrs across industrials/energy. I tu…" at bounding box center [268, 84] width 135 height 98
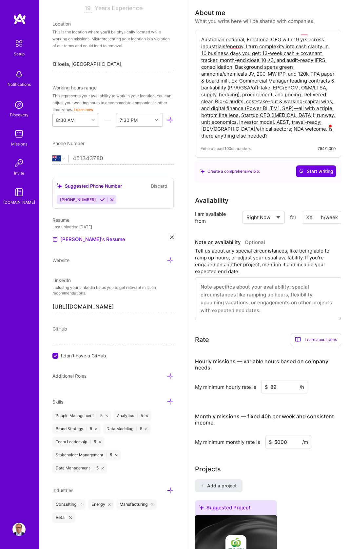
click at [303, 118] on textarea "Australian national, Fractional CFO with 19 yrs across industrials/energy. I tu…" at bounding box center [268, 87] width 135 height 105
type textarea "Australian national, Fractional CFO with 19 yrs across industrials/energy. I tu…"
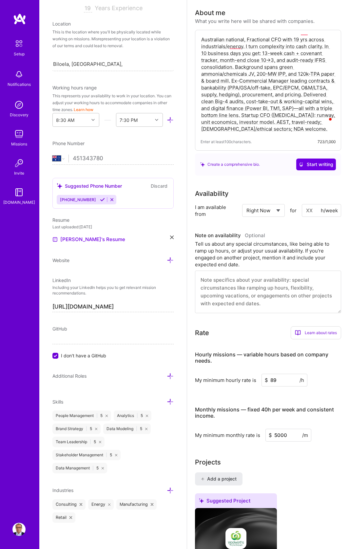
click at [251, 167] on div "Create a comprehensive bio. Start writing" at bounding box center [268, 164] width 146 height 22
click at [305, 161] on span "Start writing" at bounding box center [316, 164] width 34 height 7
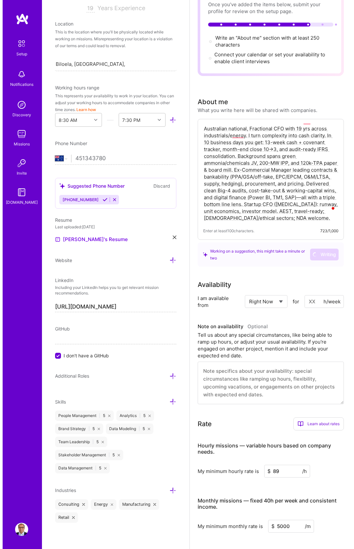
scroll to position [0, 0]
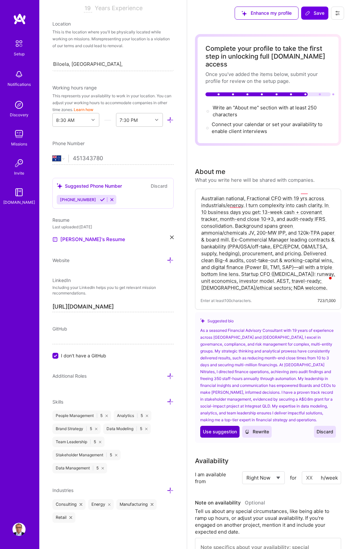
click at [229, 429] on span "Use suggestion" at bounding box center [220, 432] width 34 height 7
type textarea "As a seasoned Financial Advisory Consultant with 19 years of experience across …"
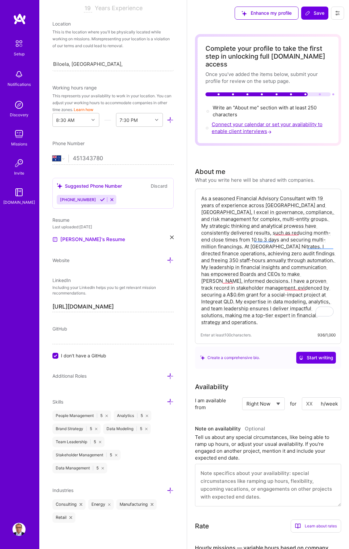
click at [240, 121] on span "Connect your calendar or set your availability to enable client interviews →" at bounding box center [267, 127] width 111 height 13
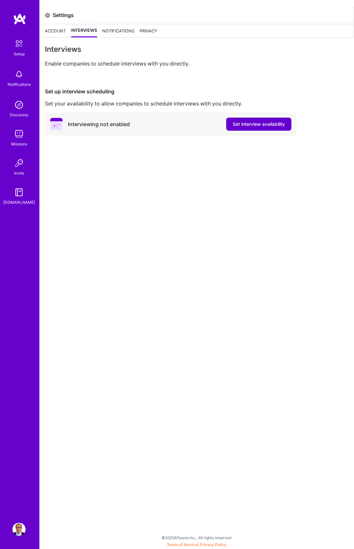
click at [267, 125] on span "Set interview availability" at bounding box center [259, 124] width 52 height 7
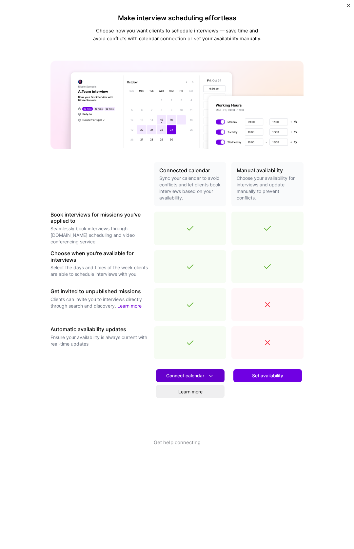
click at [208, 376] on icon at bounding box center [210, 376] width 7 height 7
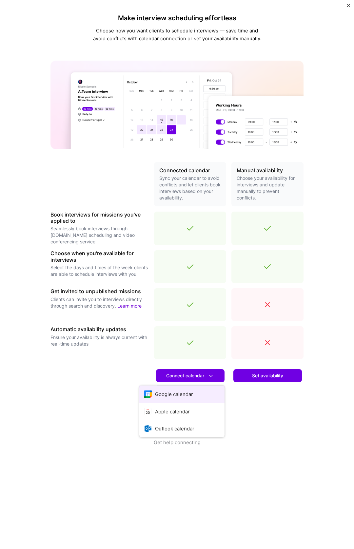
click at [188, 398] on button "Google calendar" at bounding box center [181, 394] width 85 height 17
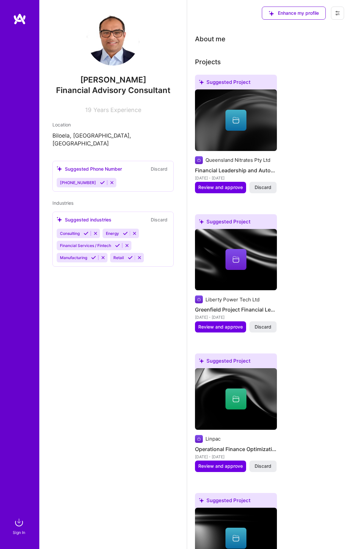
click at [20, 26] on div at bounding box center [19, 264] width 39 height 503
click at [20, 22] on img at bounding box center [19, 19] width 13 height 12
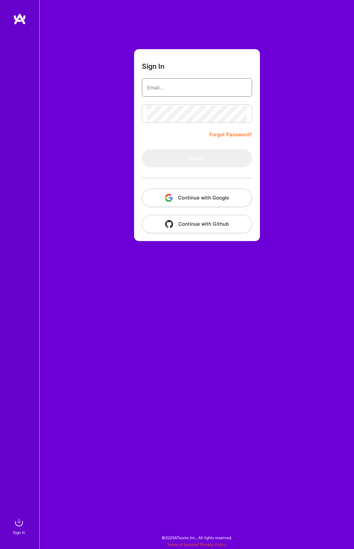
type input "[EMAIL_ADDRESS][DOMAIN_NAME]"
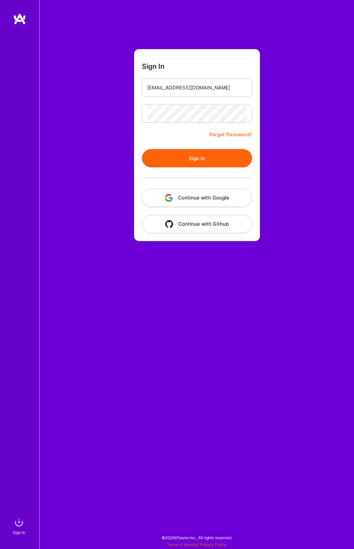
click at [148, 151] on button "Sign In" at bounding box center [197, 158] width 110 height 18
click at [142, 149] on button "Sign In" at bounding box center [197, 158] width 110 height 18
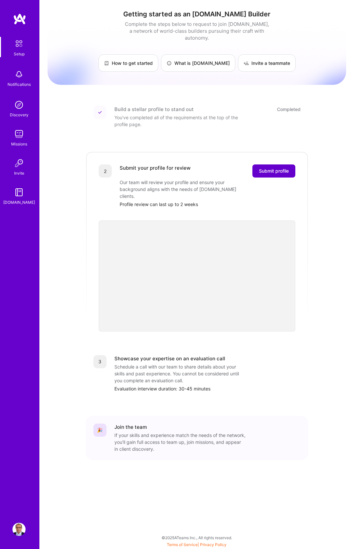
click at [275, 168] on span "Submit profile" at bounding box center [274, 171] width 30 height 7
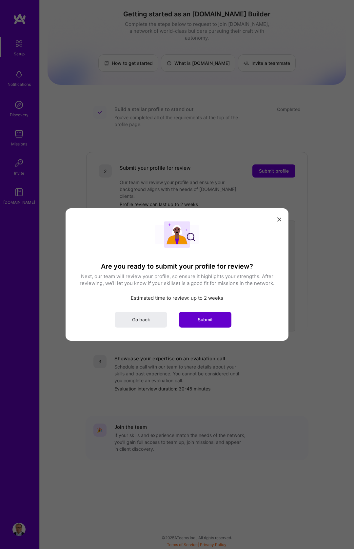
click at [206, 318] on span "Submit" at bounding box center [205, 320] width 15 height 7
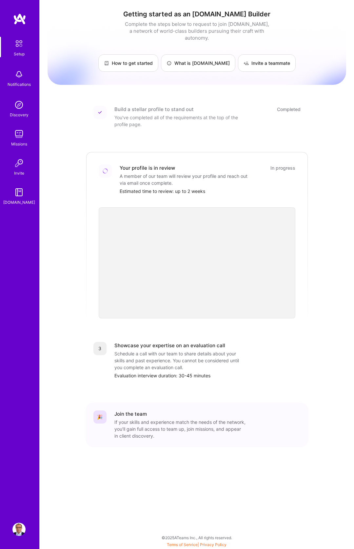
click at [203, 350] on div "Schedule a call with our team to share details about your skills and past exper…" at bounding box center [179, 360] width 131 height 21
click at [148, 342] on div "Showcase your expertise on an evaluation call" at bounding box center [169, 345] width 111 height 7
click at [149, 350] on div "Schedule a call with our team to share details about your skills and past exper…" at bounding box center [179, 360] width 131 height 21
click at [96, 345] on div "3" at bounding box center [99, 348] width 13 height 13
